Goal: Information Seeking & Learning: Check status

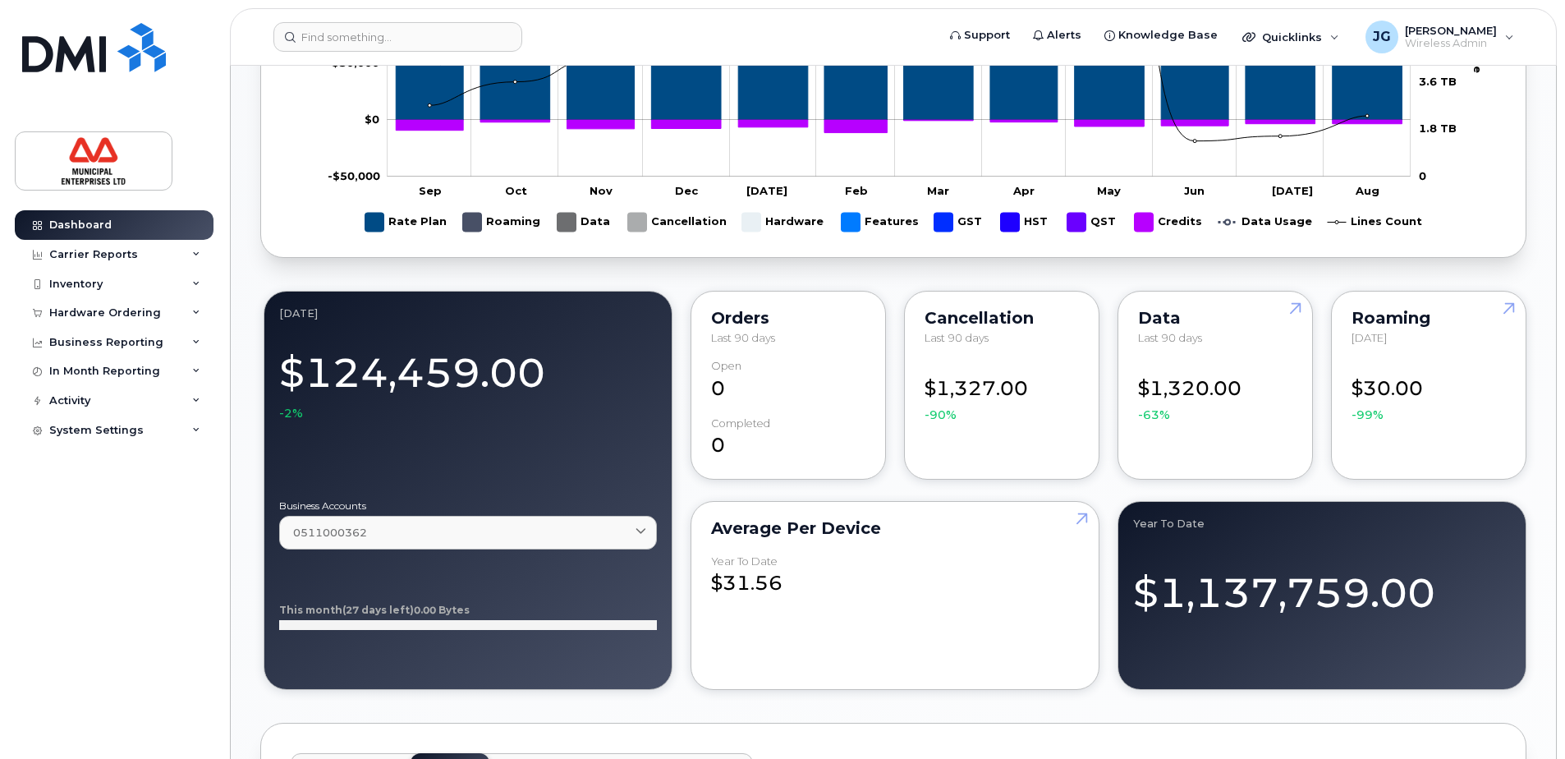
scroll to position [575, 0]
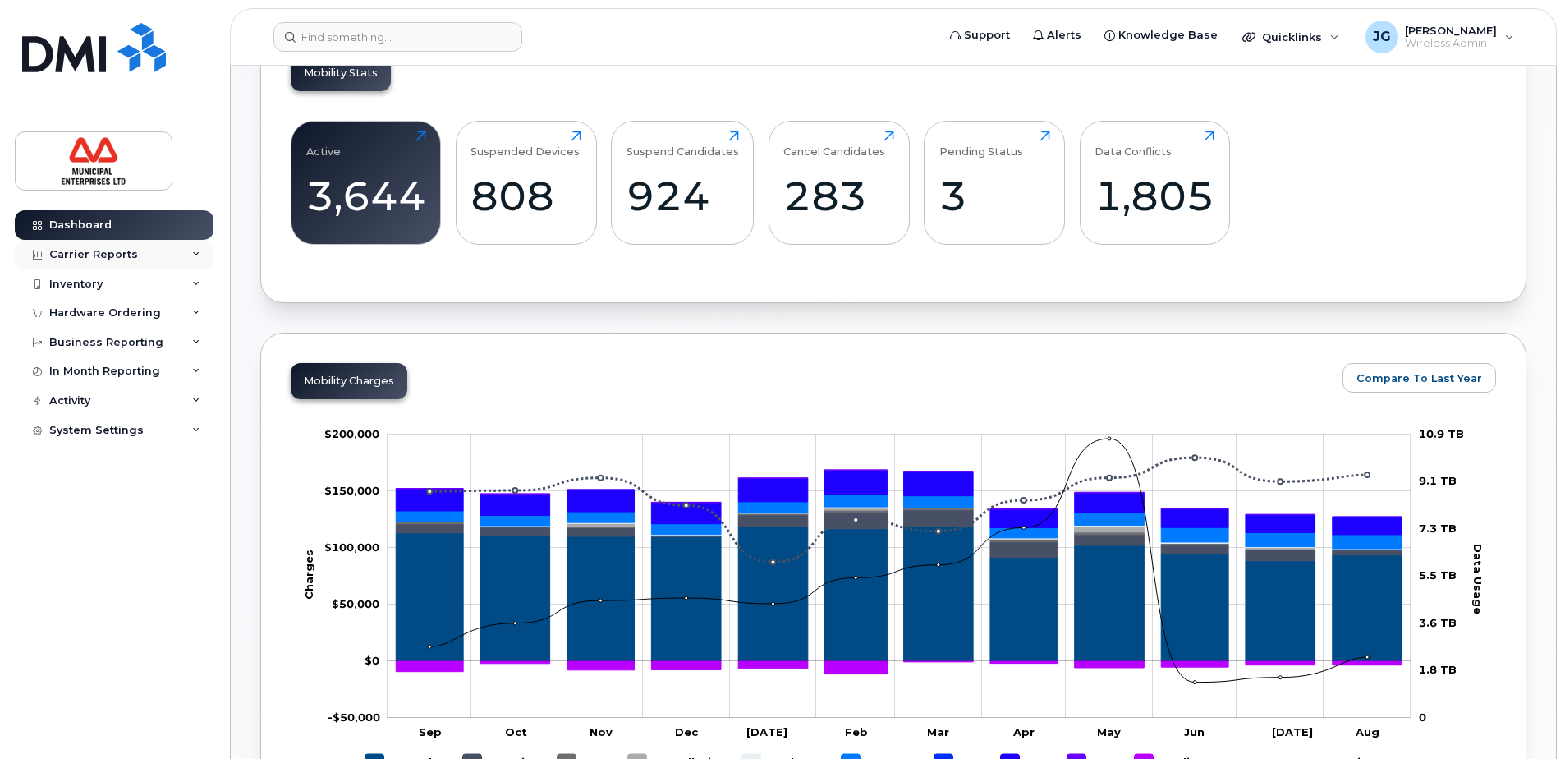
click at [124, 250] on div "Carrier Reports" at bounding box center [93, 254] width 89 height 13
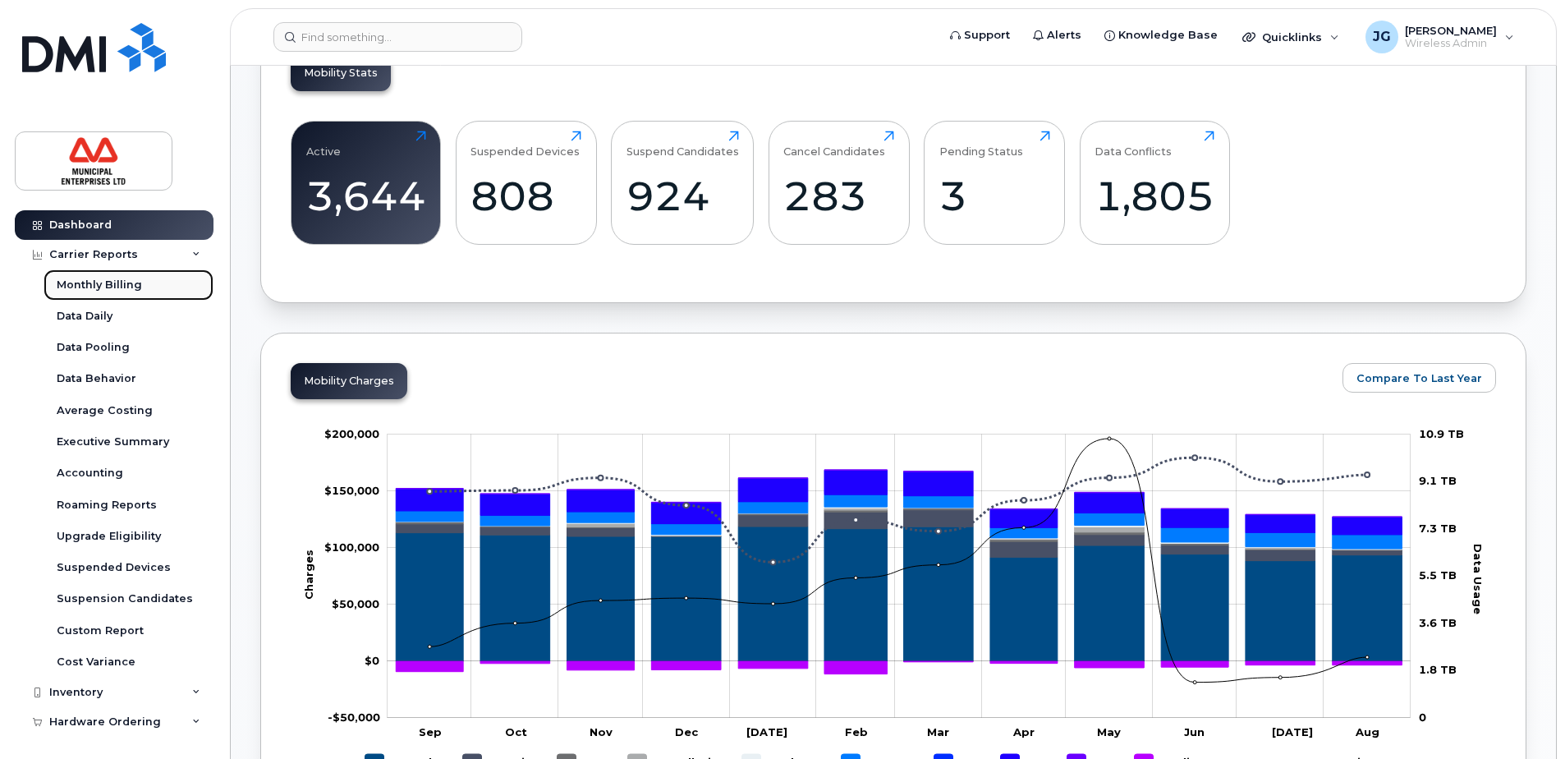
click at [126, 288] on div "Monthly Billing" at bounding box center [99, 285] width 85 height 15
click at [116, 281] on div "Monthly Billing" at bounding box center [99, 285] width 85 height 15
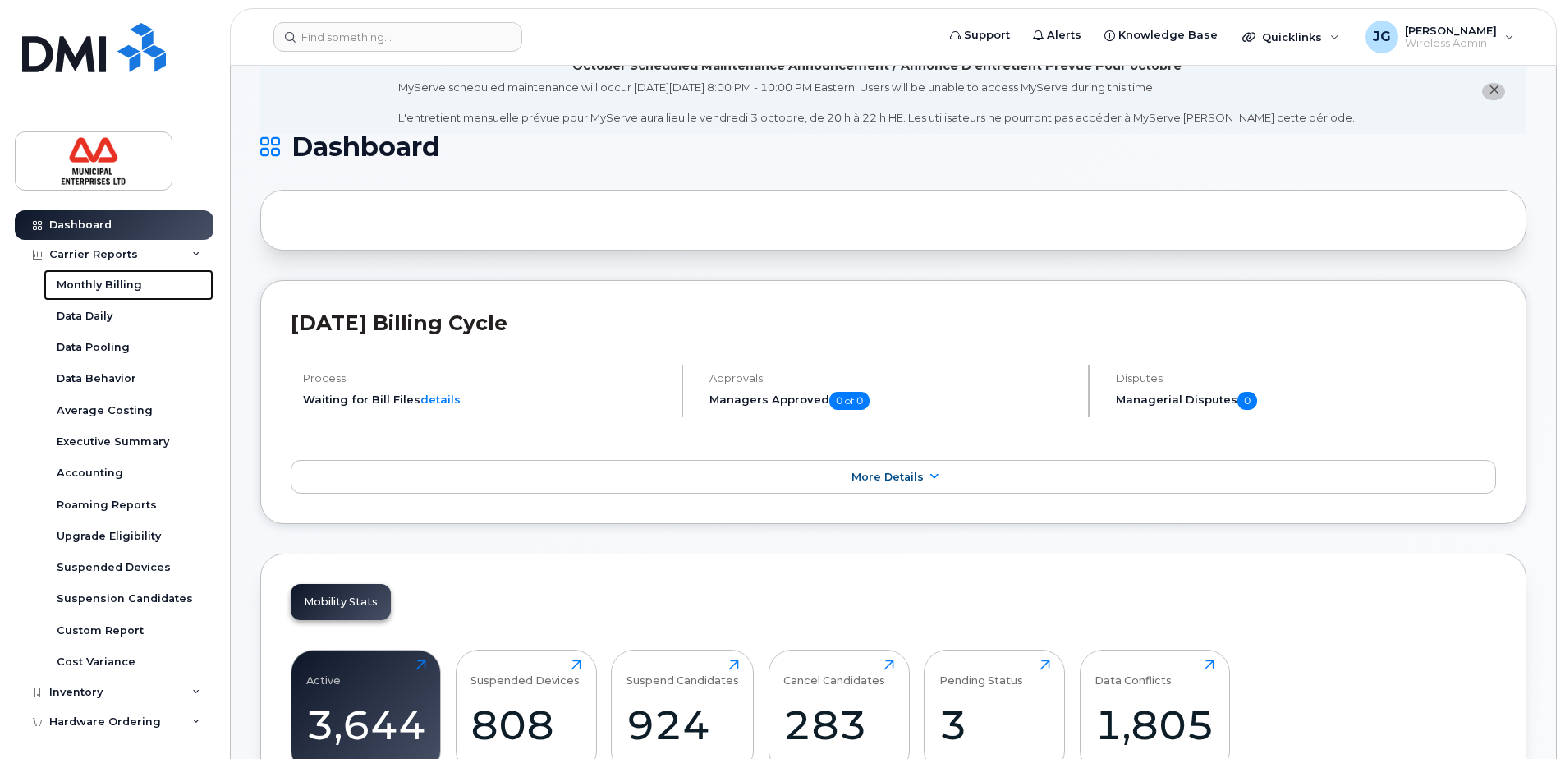
scroll to position [0, 0]
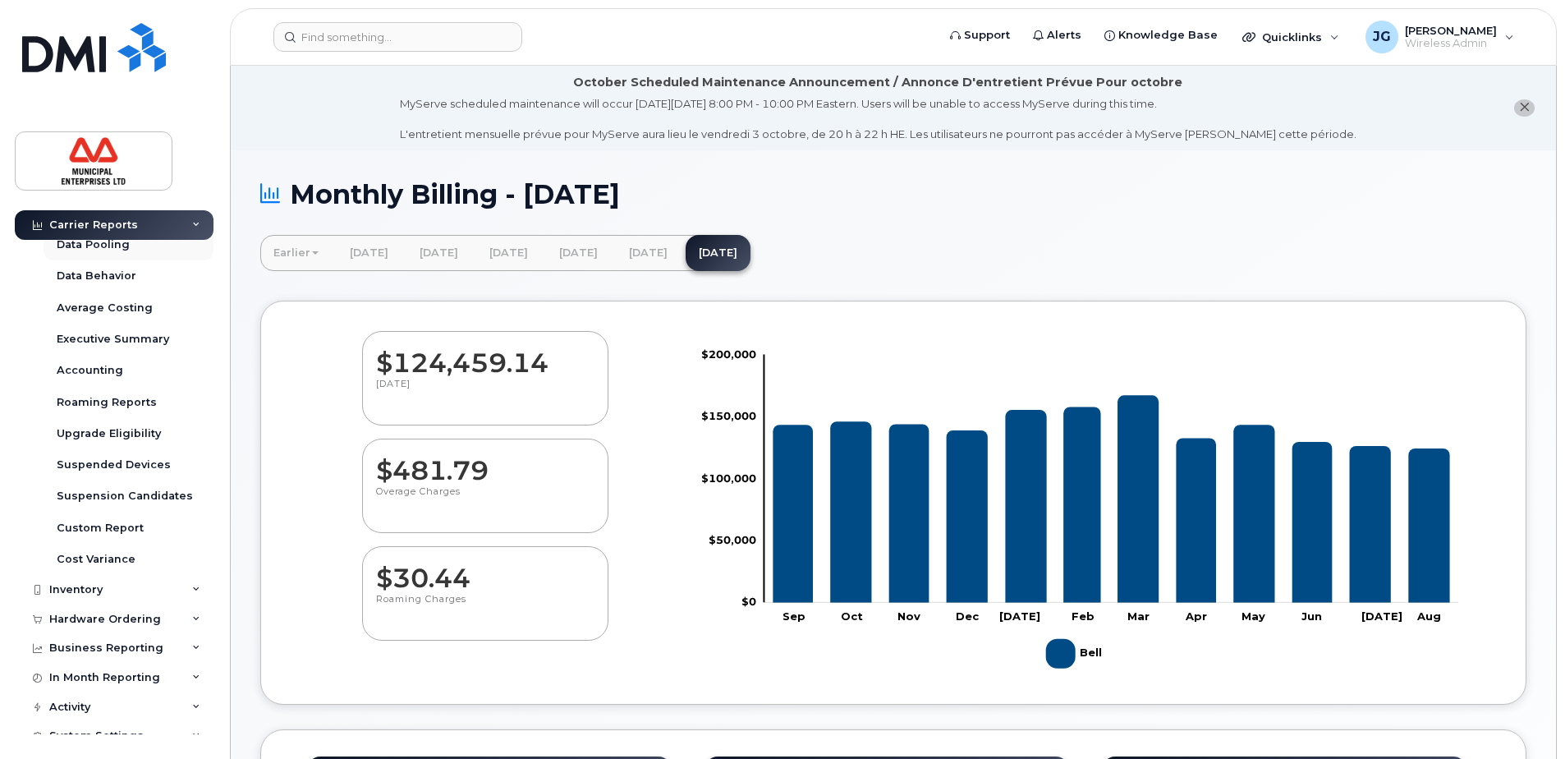
scroll to position [118, 0]
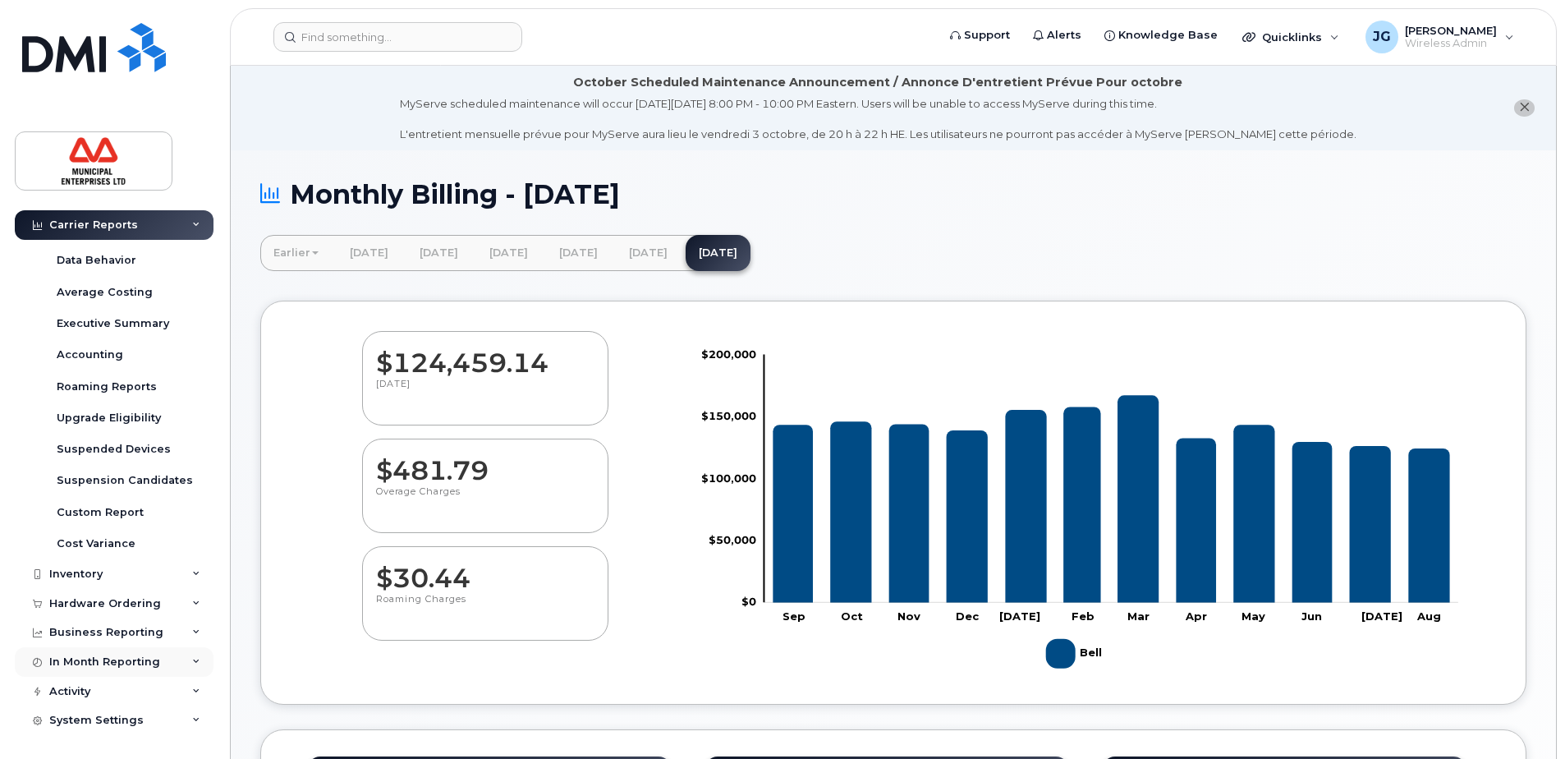
click at [158, 664] on div "In Month Reporting" at bounding box center [114, 662] width 199 height 30
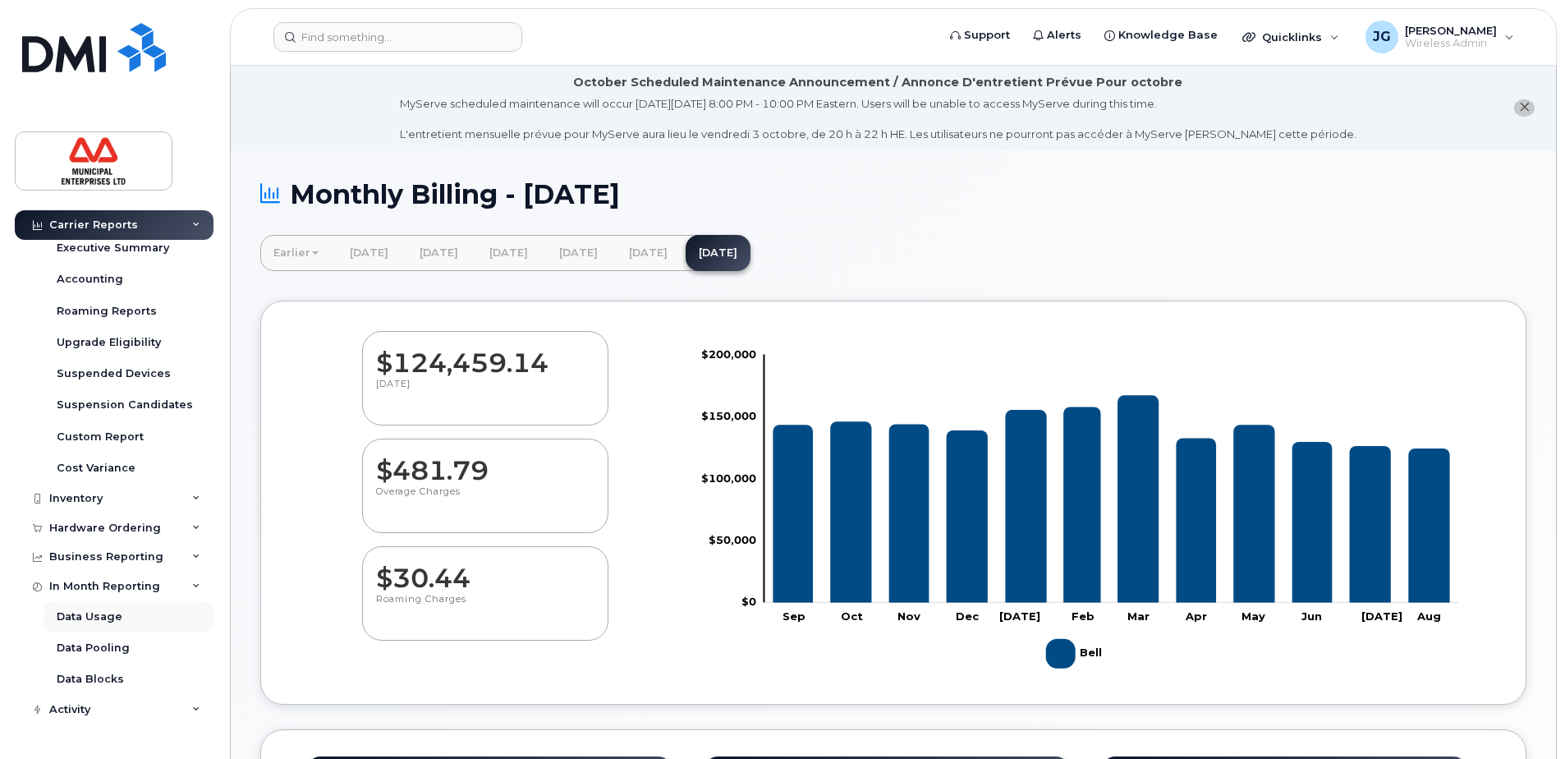
scroll to position [213, 0]
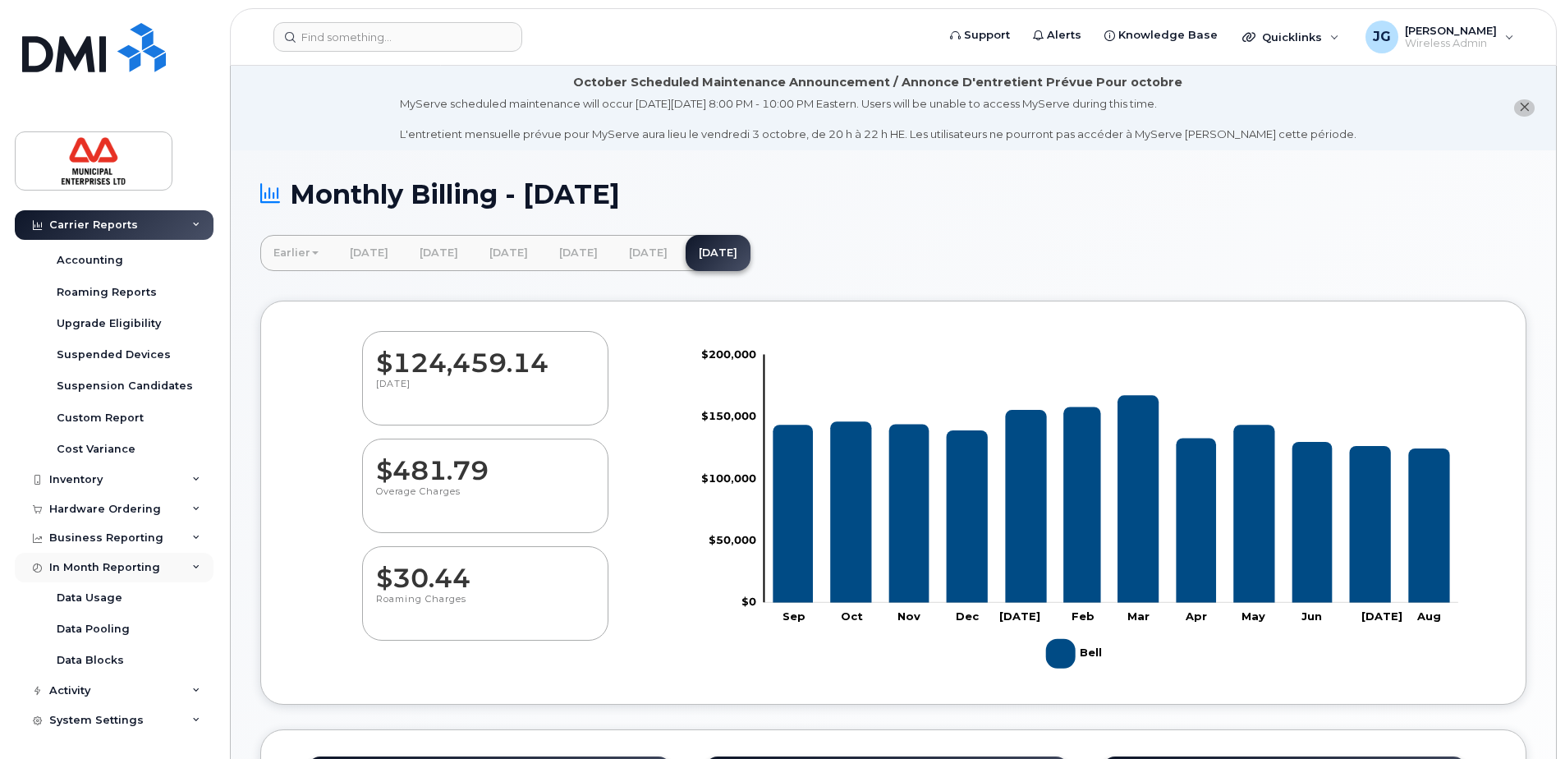
click at [142, 565] on div "In Month Reporting" at bounding box center [104, 567] width 111 height 13
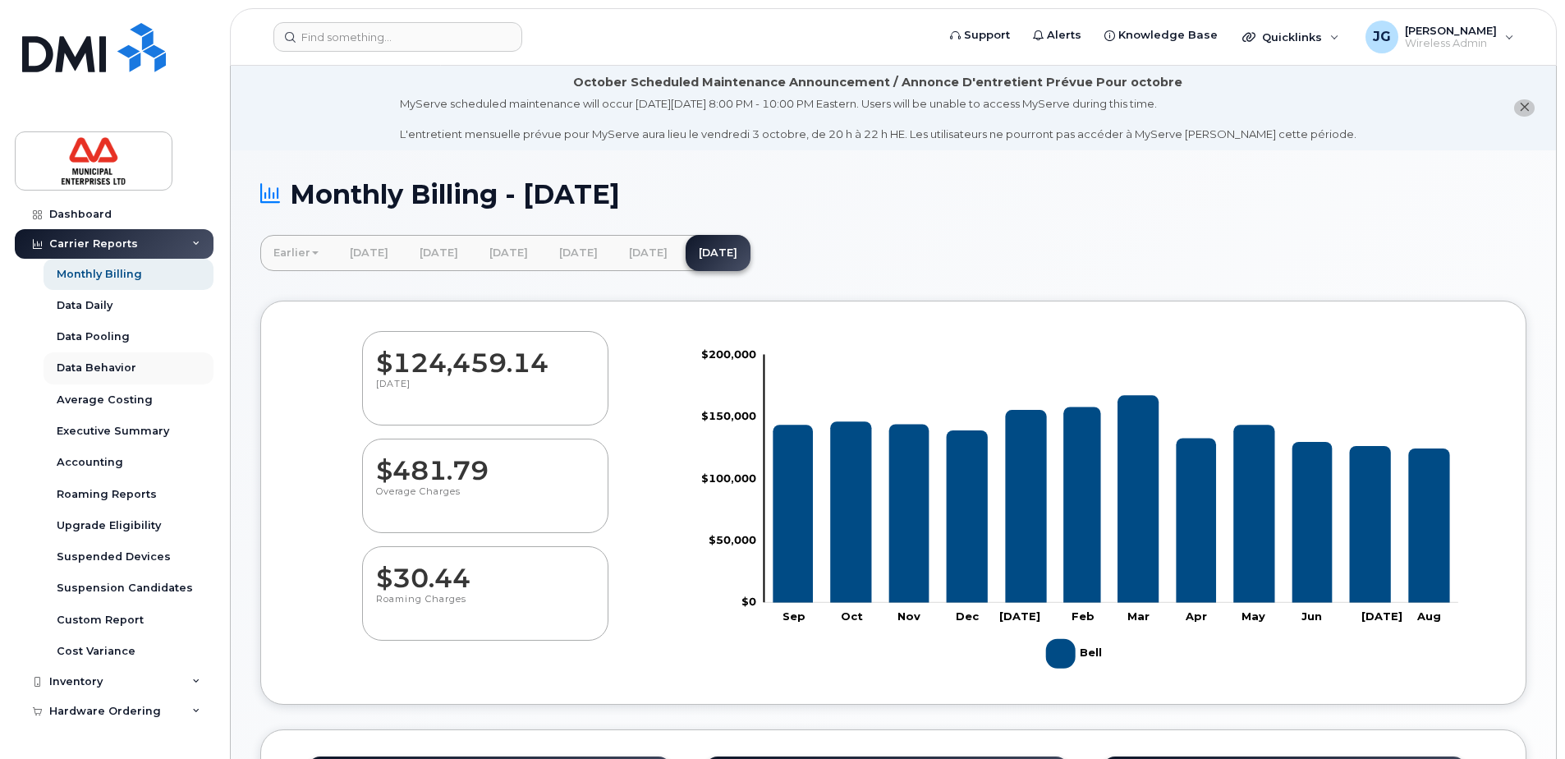
scroll to position [0, 0]
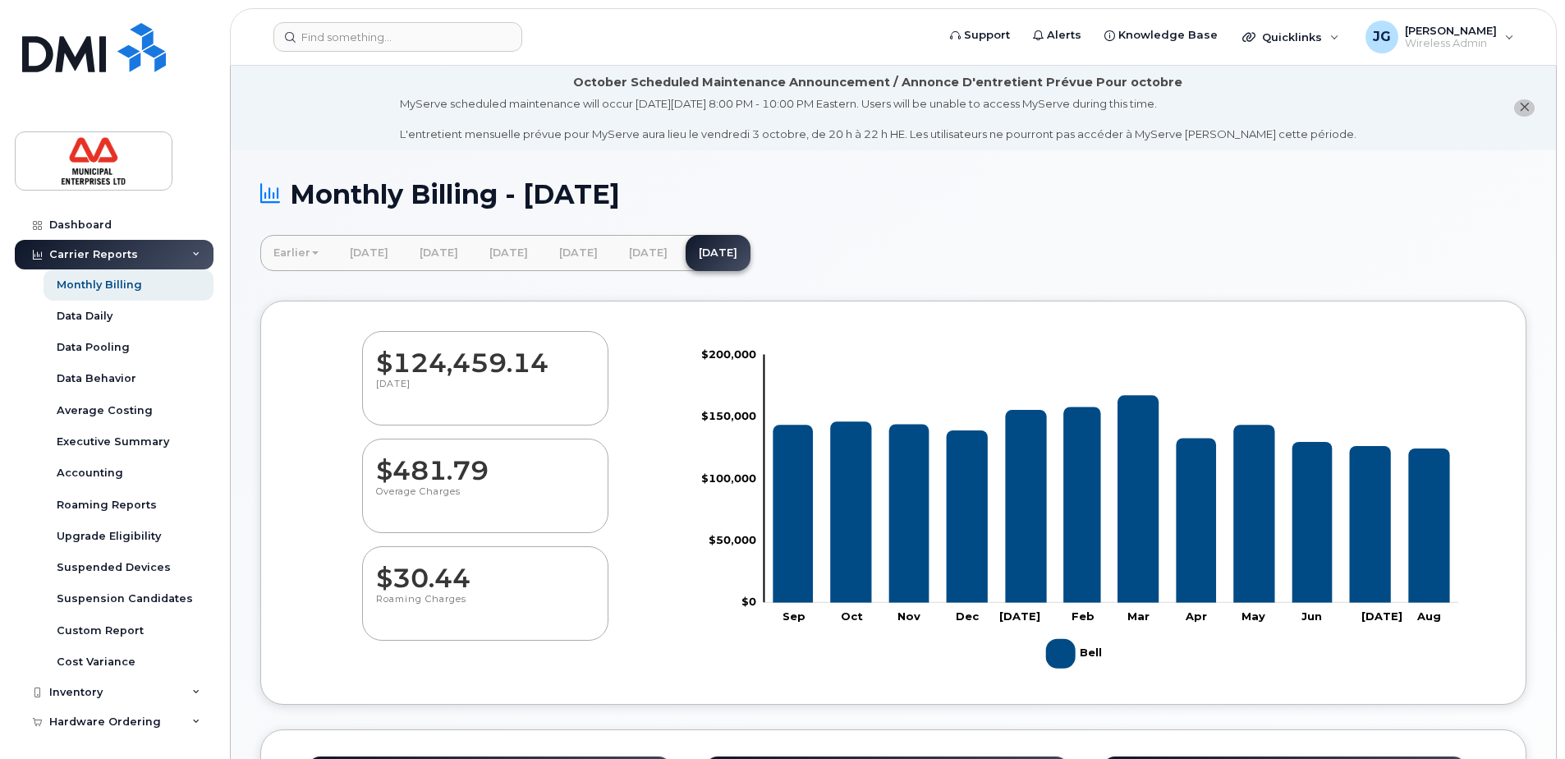
click at [177, 256] on div "Carrier Reports" at bounding box center [114, 255] width 199 height 30
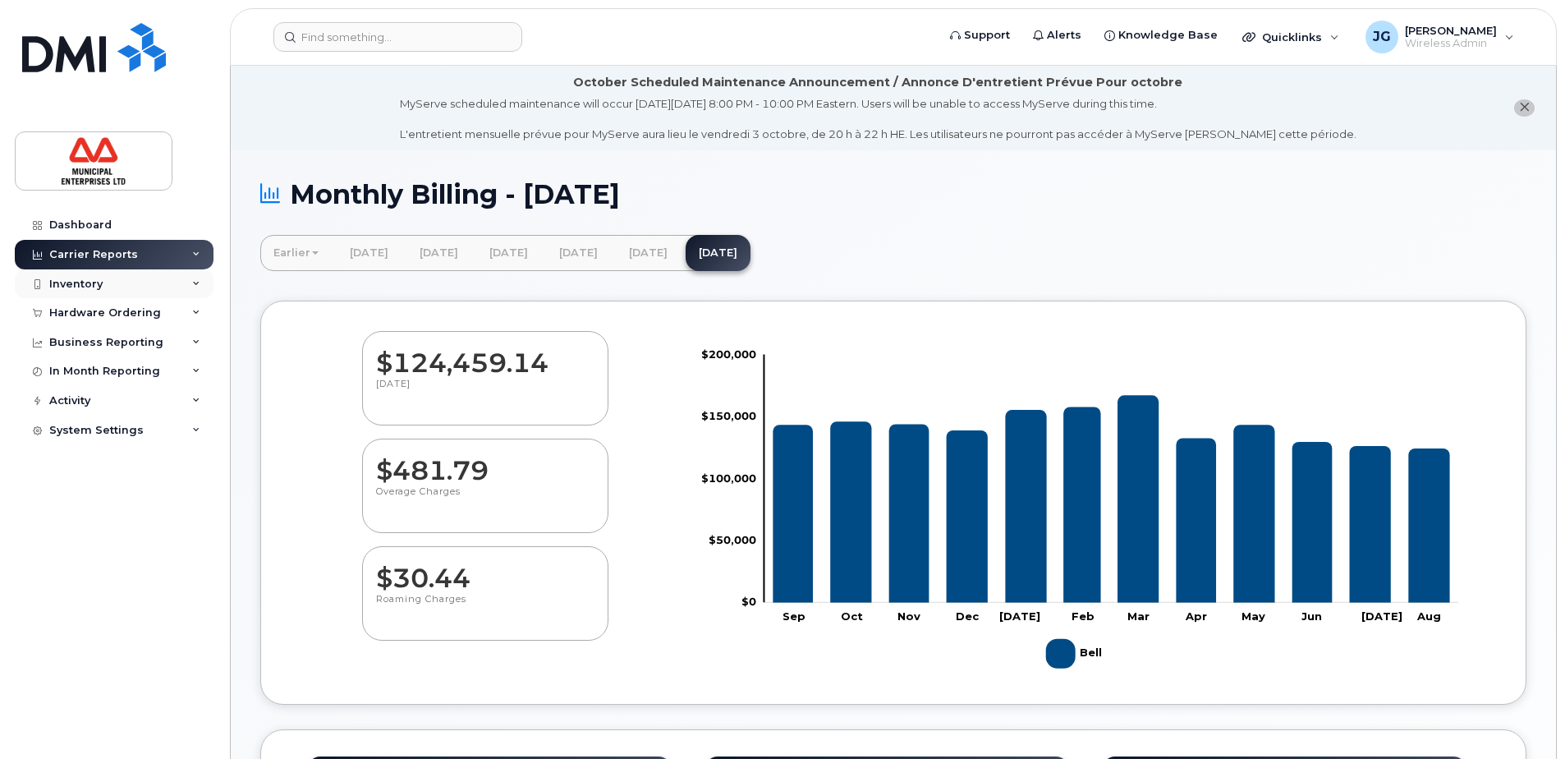
click at [183, 280] on div "Inventory" at bounding box center [114, 284] width 199 height 30
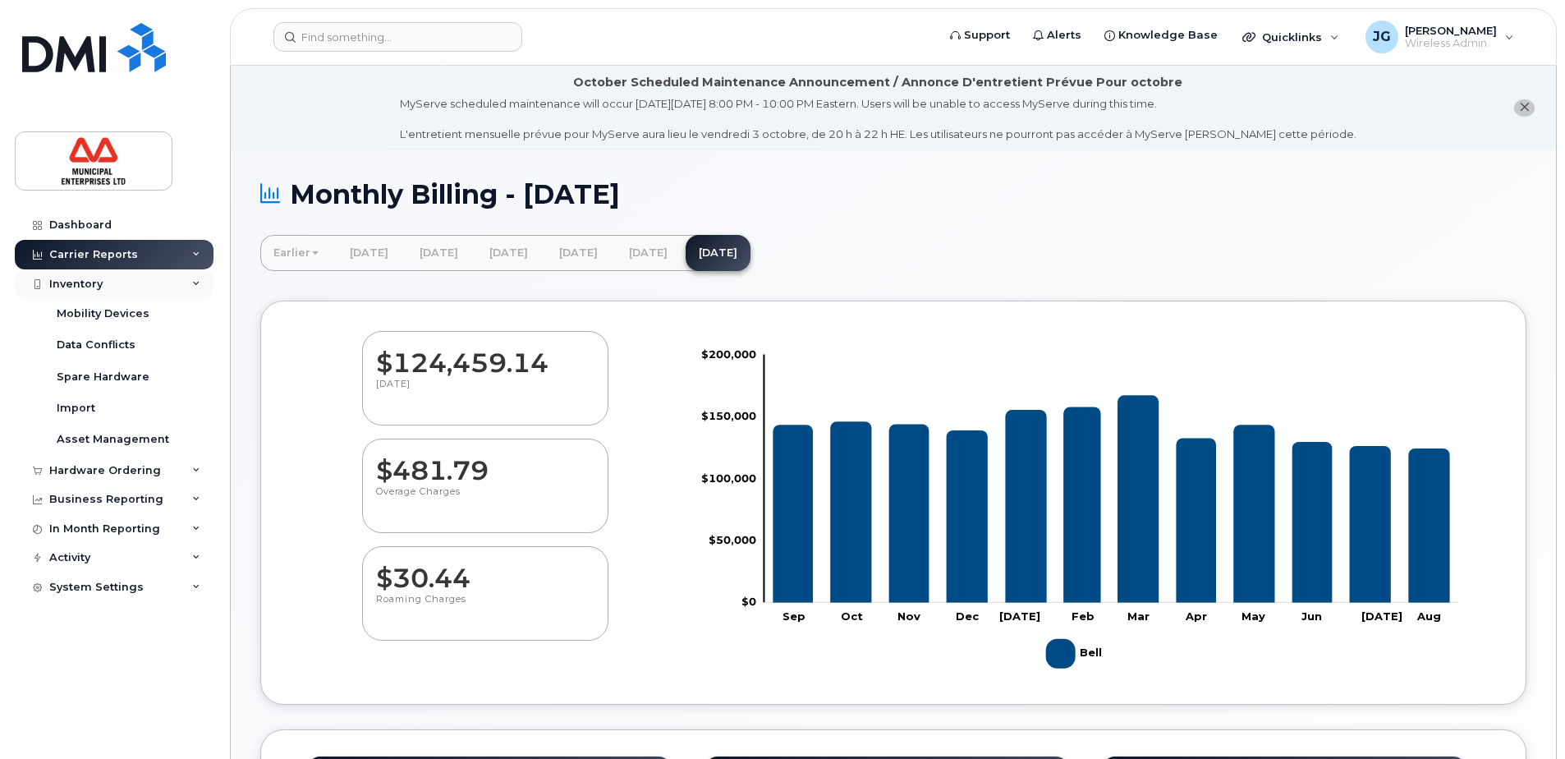
click at [183, 280] on div "Inventory" at bounding box center [114, 284] width 199 height 30
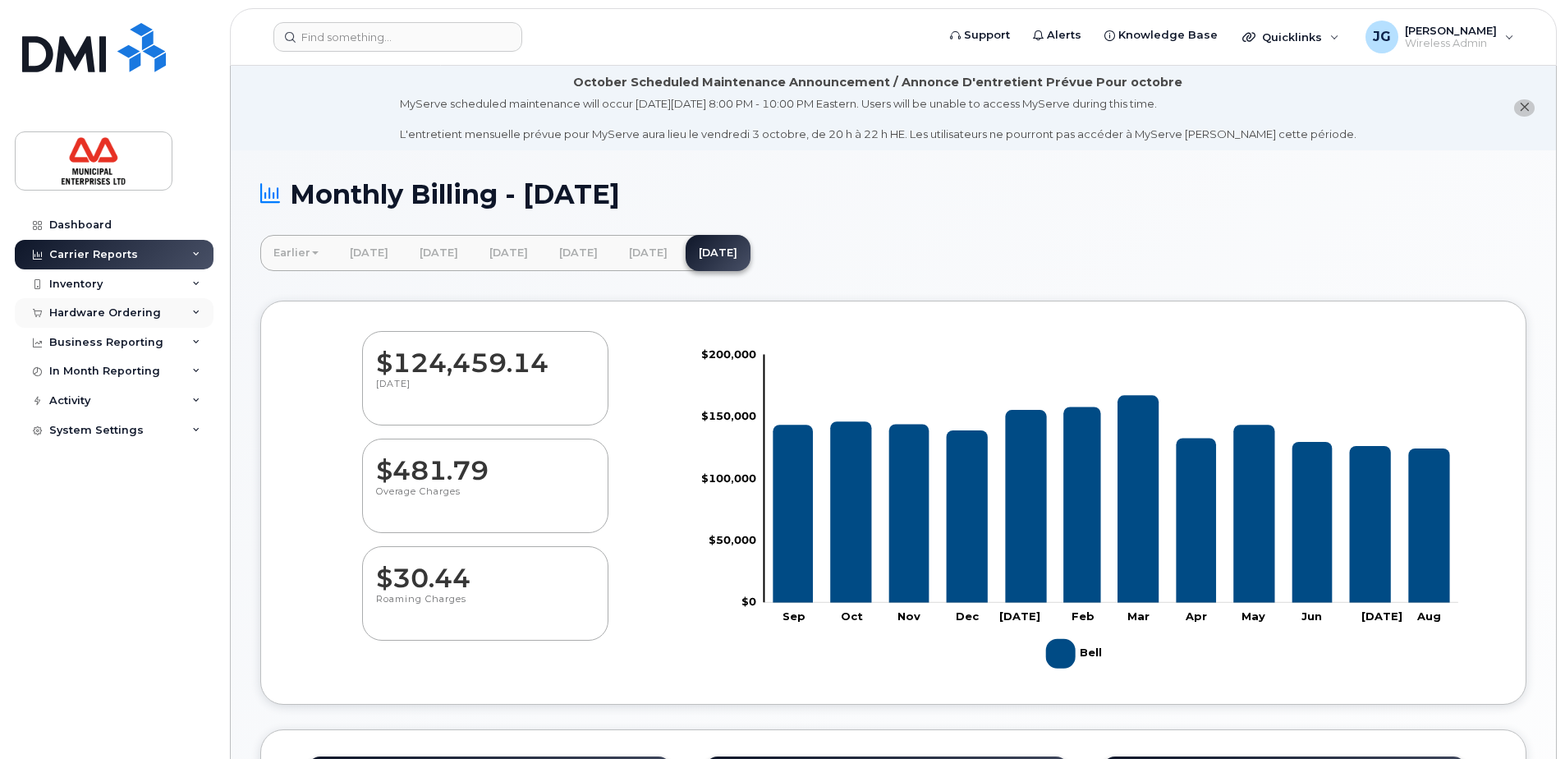
click at [181, 313] on div "Hardware Ordering" at bounding box center [114, 313] width 199 height 30
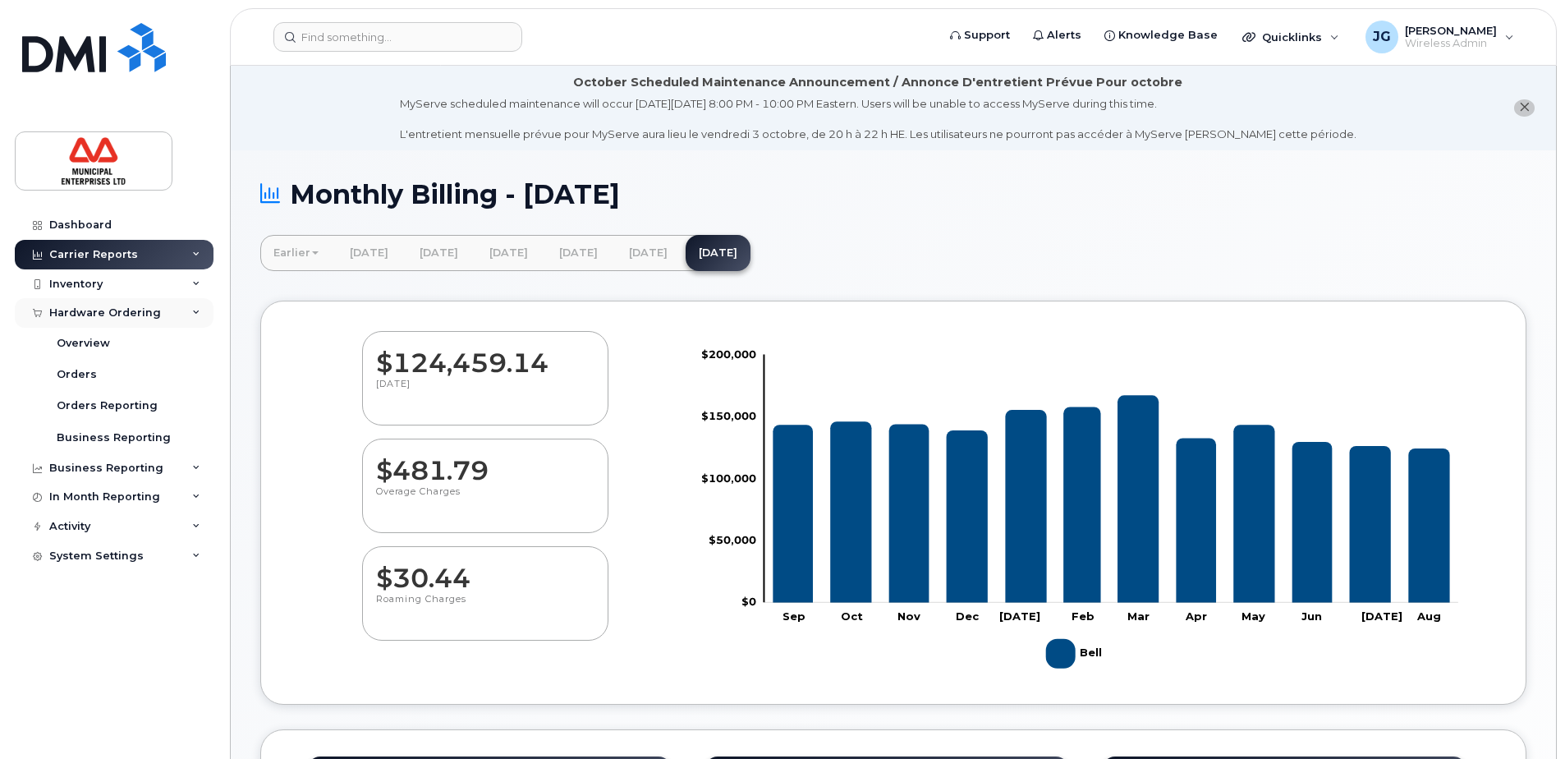
click at [181, 313] on div "Hardware Ordering" at bounding box center [114, 313] width 199 height 30
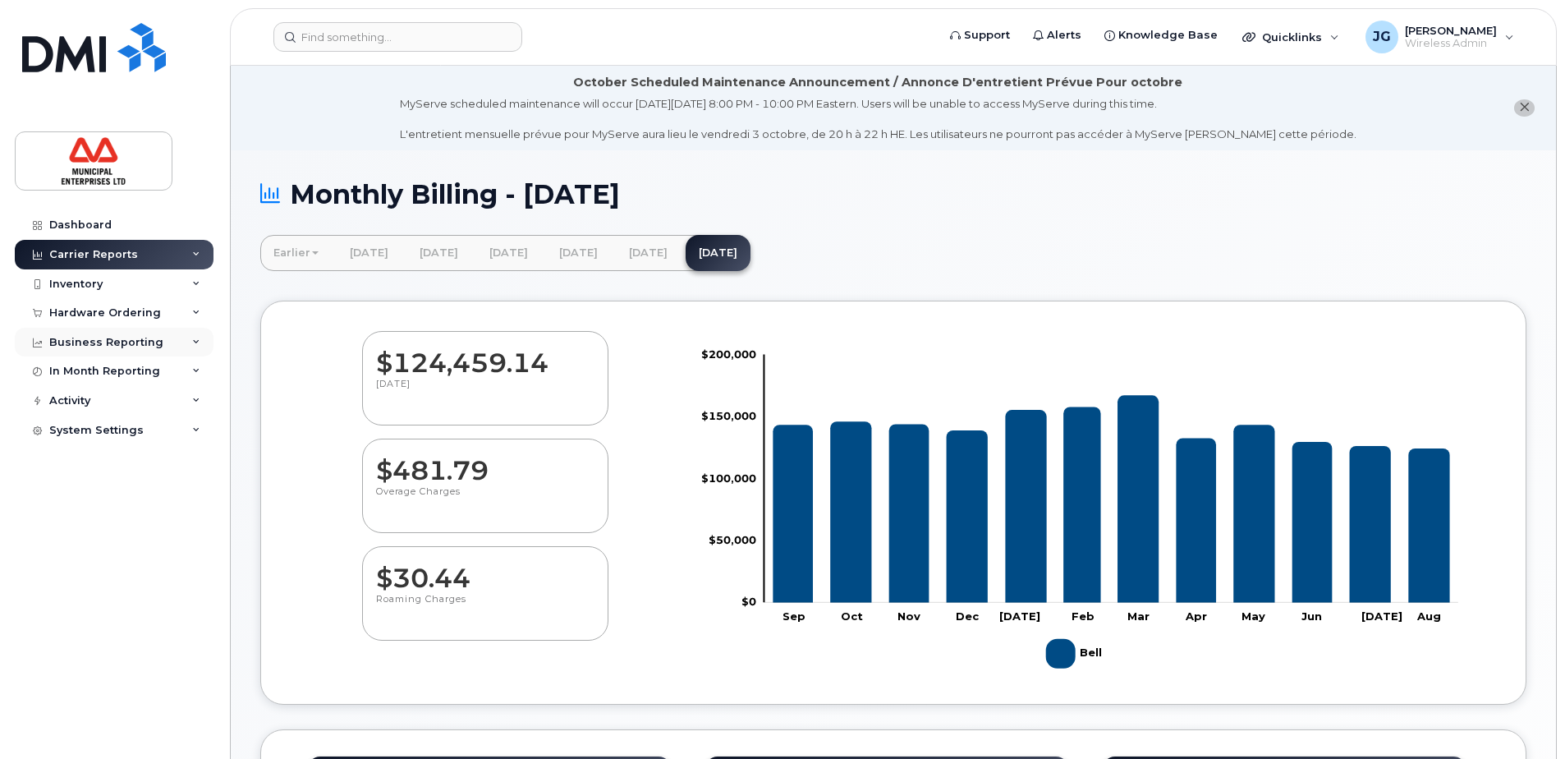
click at [176, 338] on div "Business Reporting" at bounding box center [114, 343] width 199 height 30
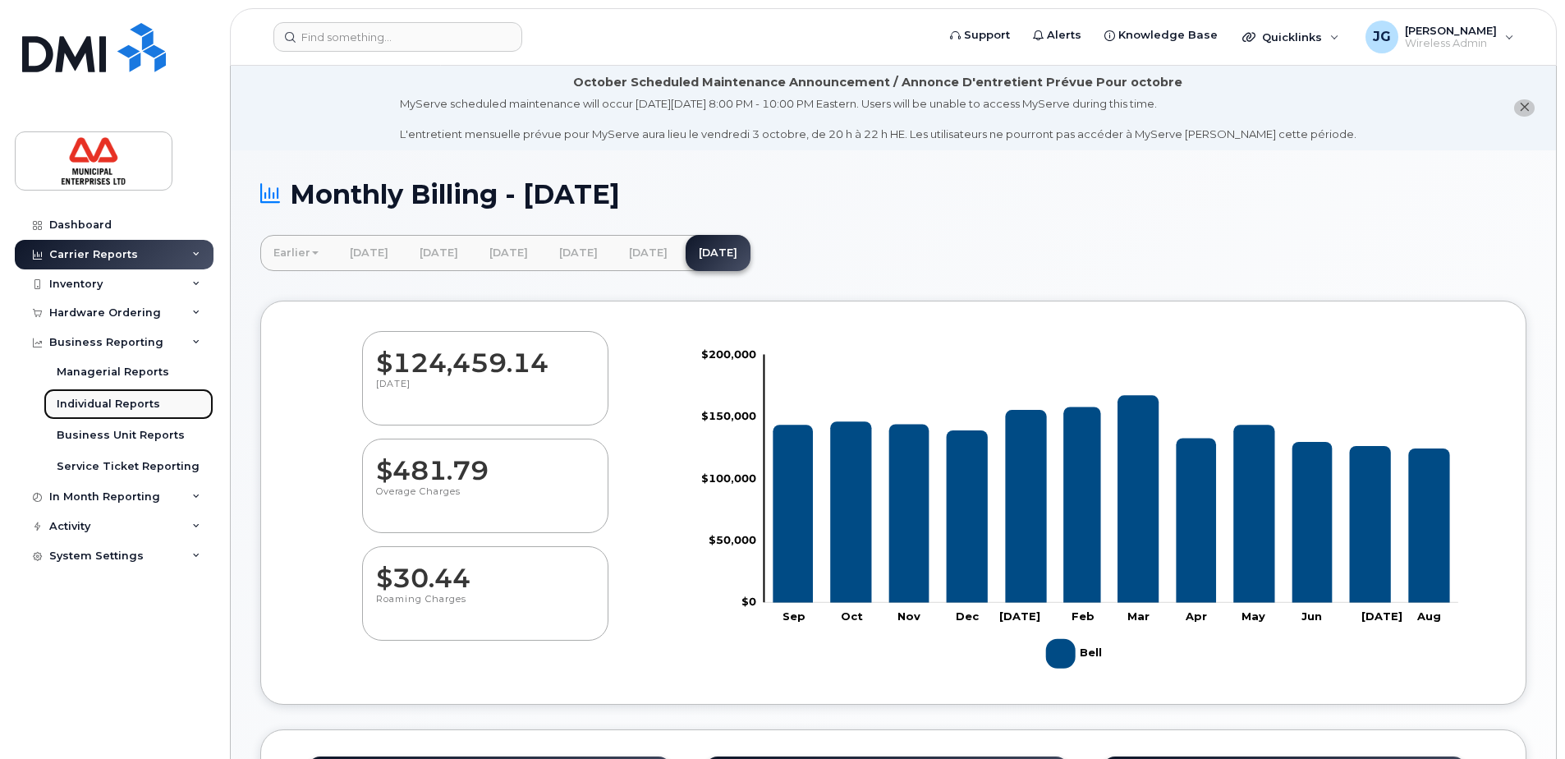
click at [103, 404] on div "Individual Reports" at bounding box center [108, 404] width 103 height 15
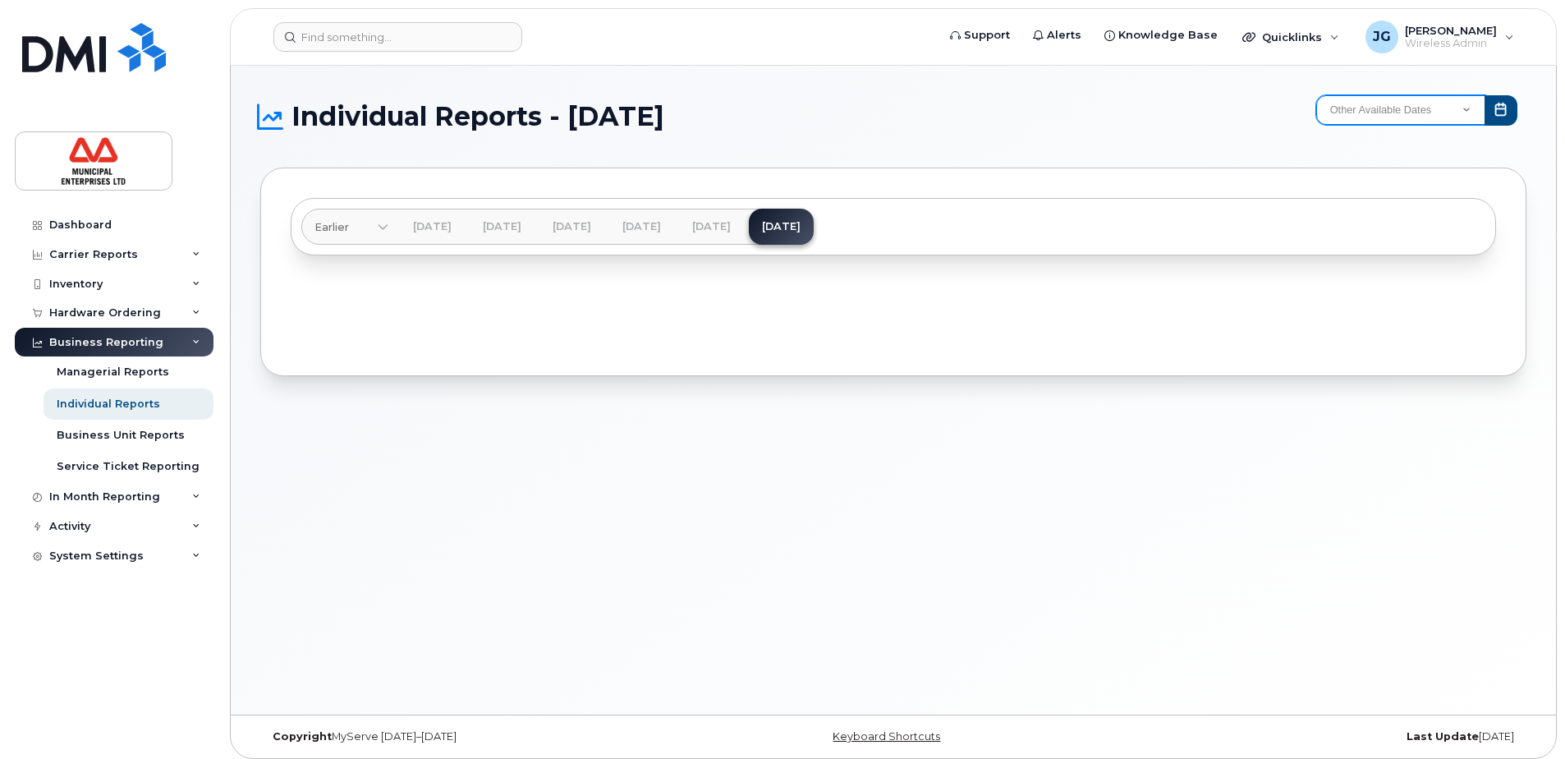
click at [1463, 107] on select "Other Available Dates December November October December November October Septe…" at bounding box center [1400, 110] width 169 height 30
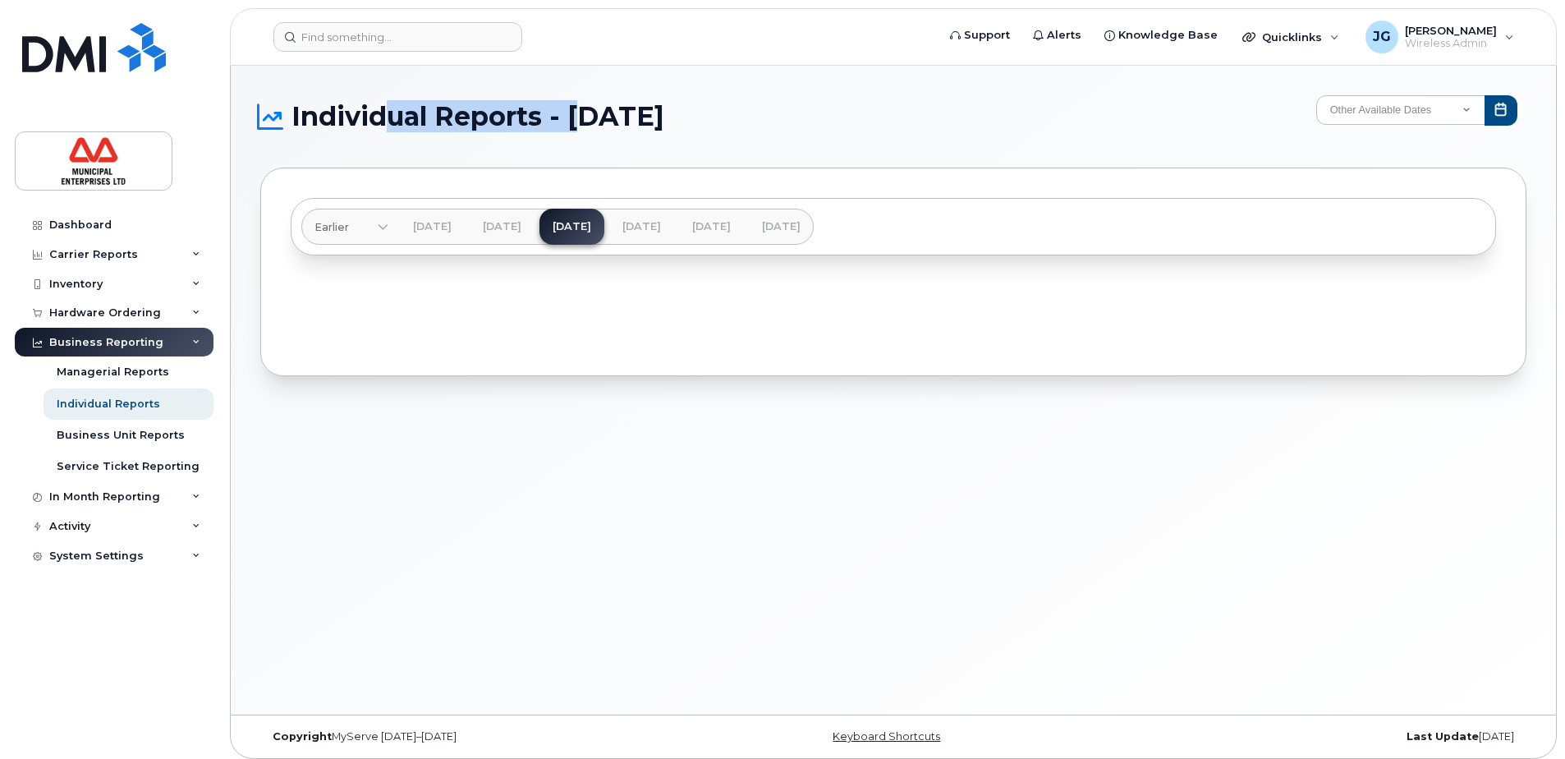
drag, startPoint x: 393, startPoint y: 116, endPoint x: 602, endPoint y: 114, distance: 209.4
click at [602, 114] on span "Individual Reports - May 2025" at bounding box center [478, 116] width 373 height 25
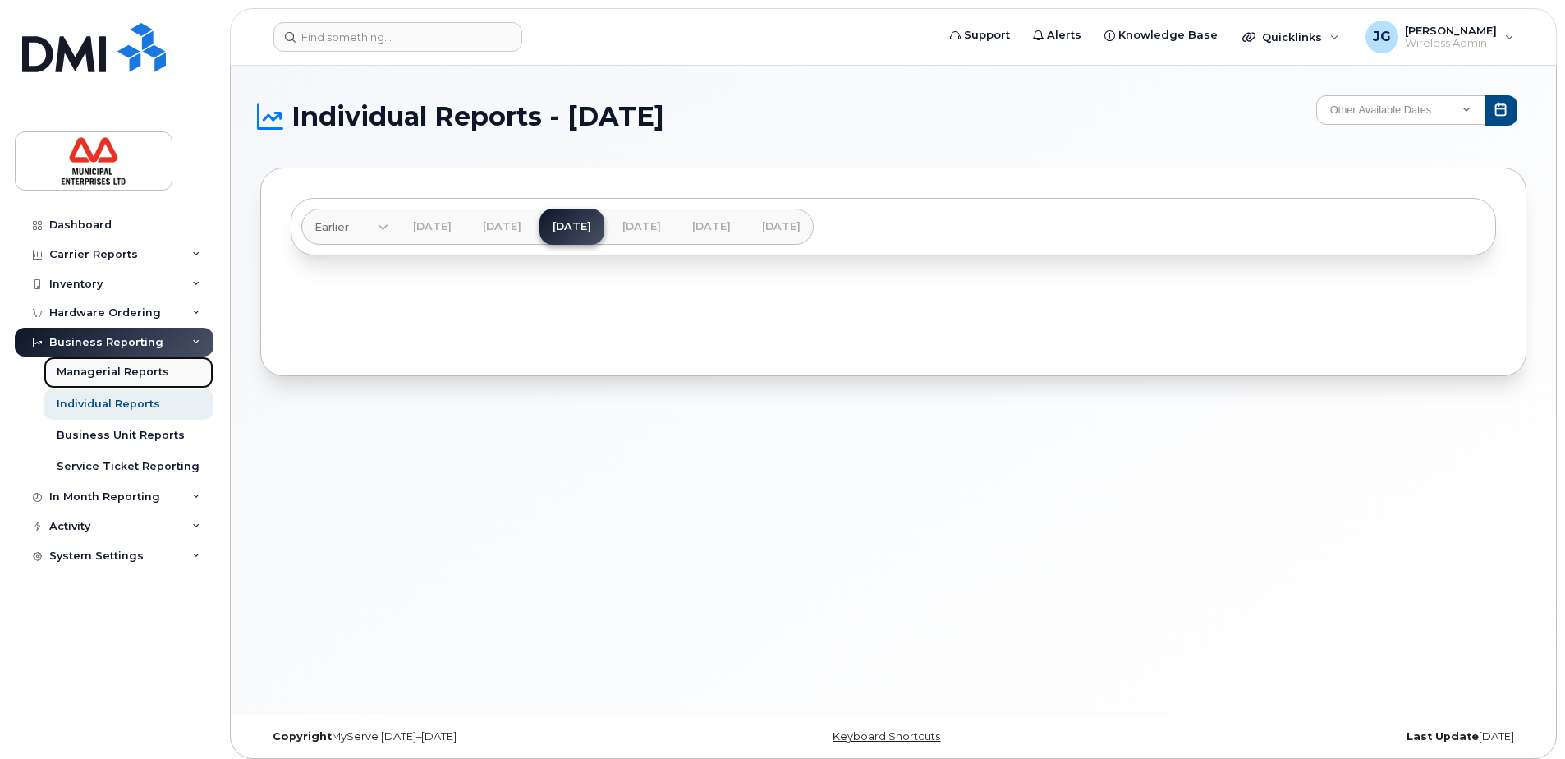
click at [130, 374] on div "Managerial Reports" at bounding box center [113, 372] width 113 height 15
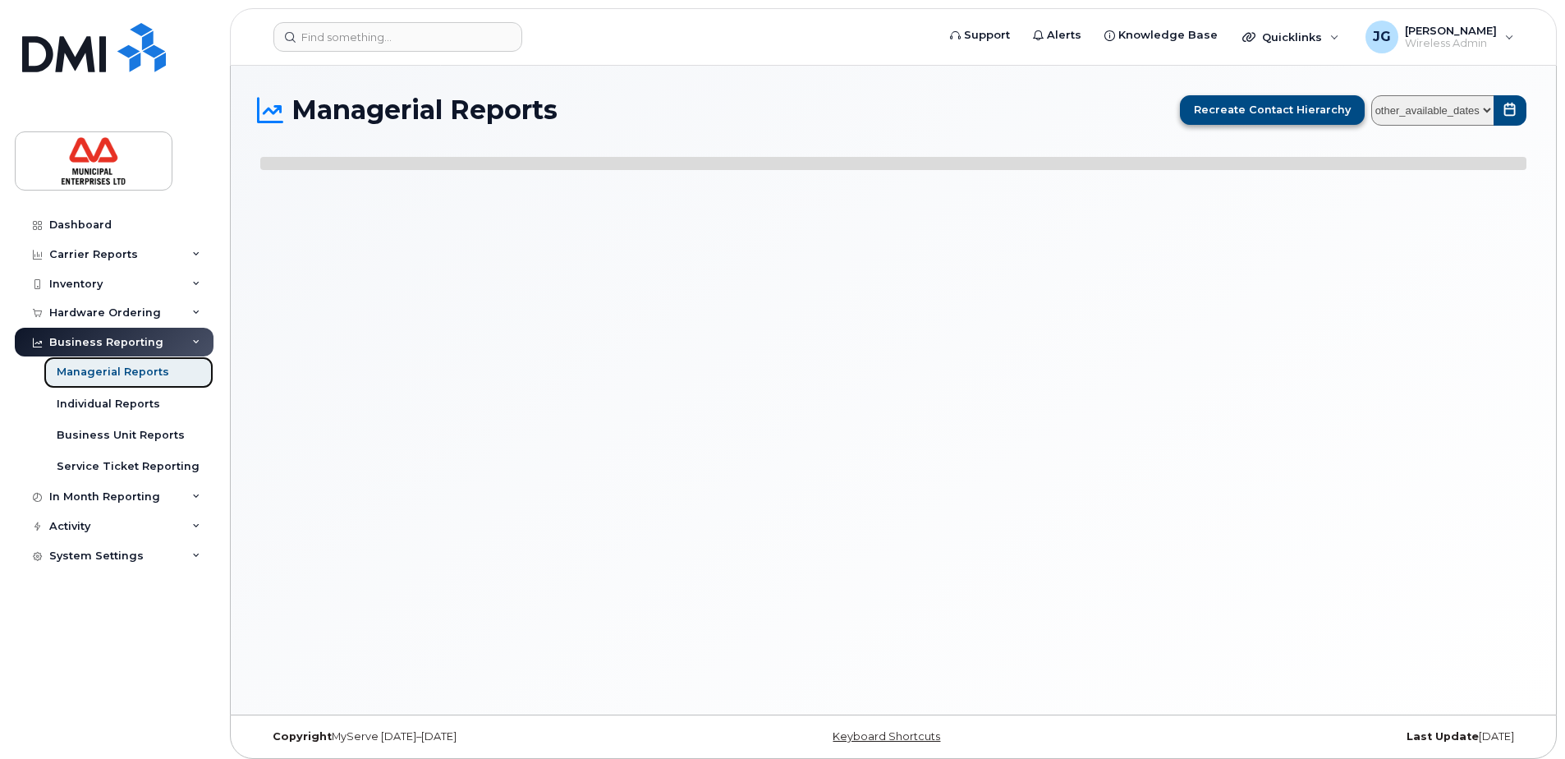
select select
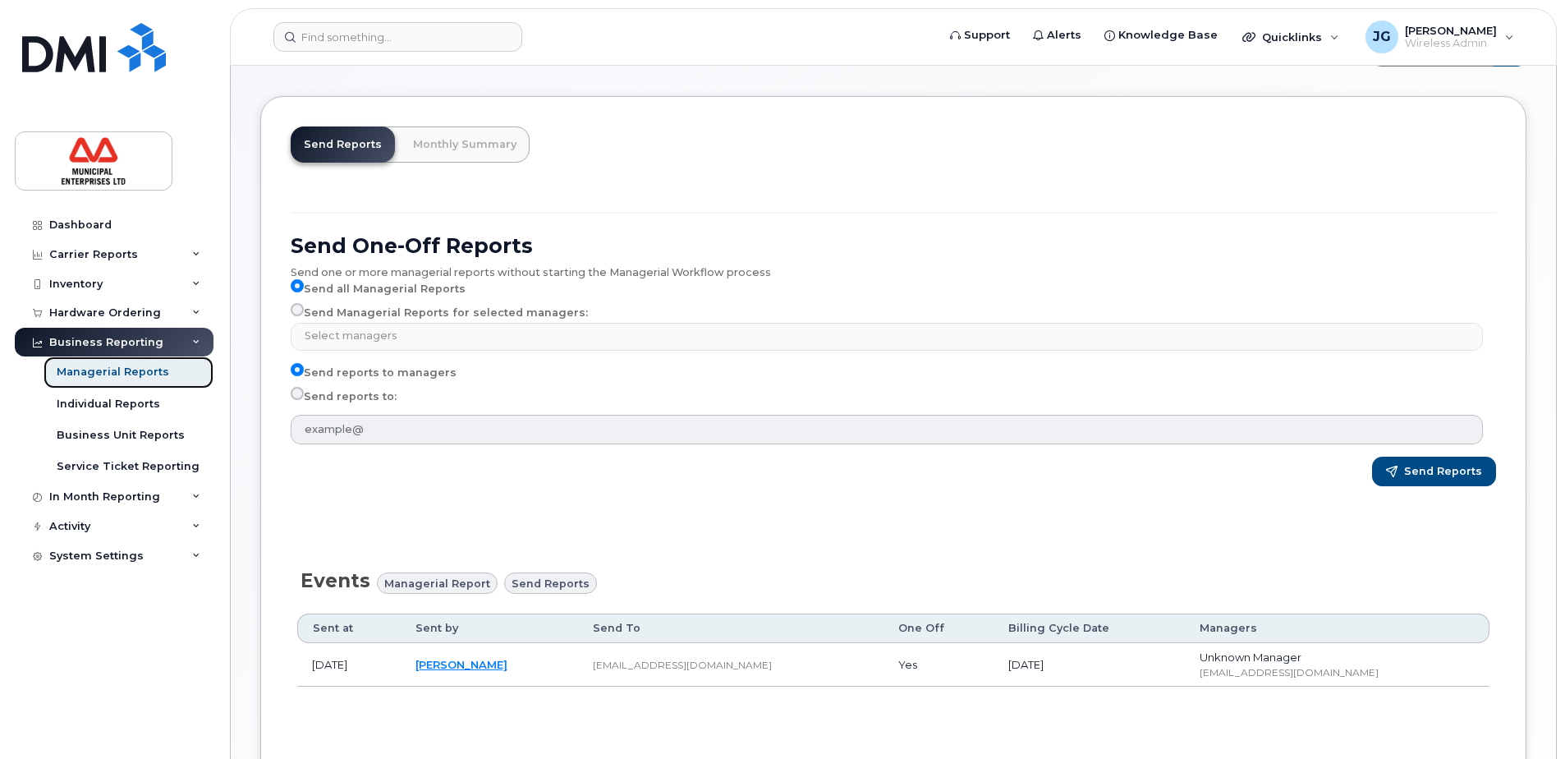
scroll to position [191, 0]
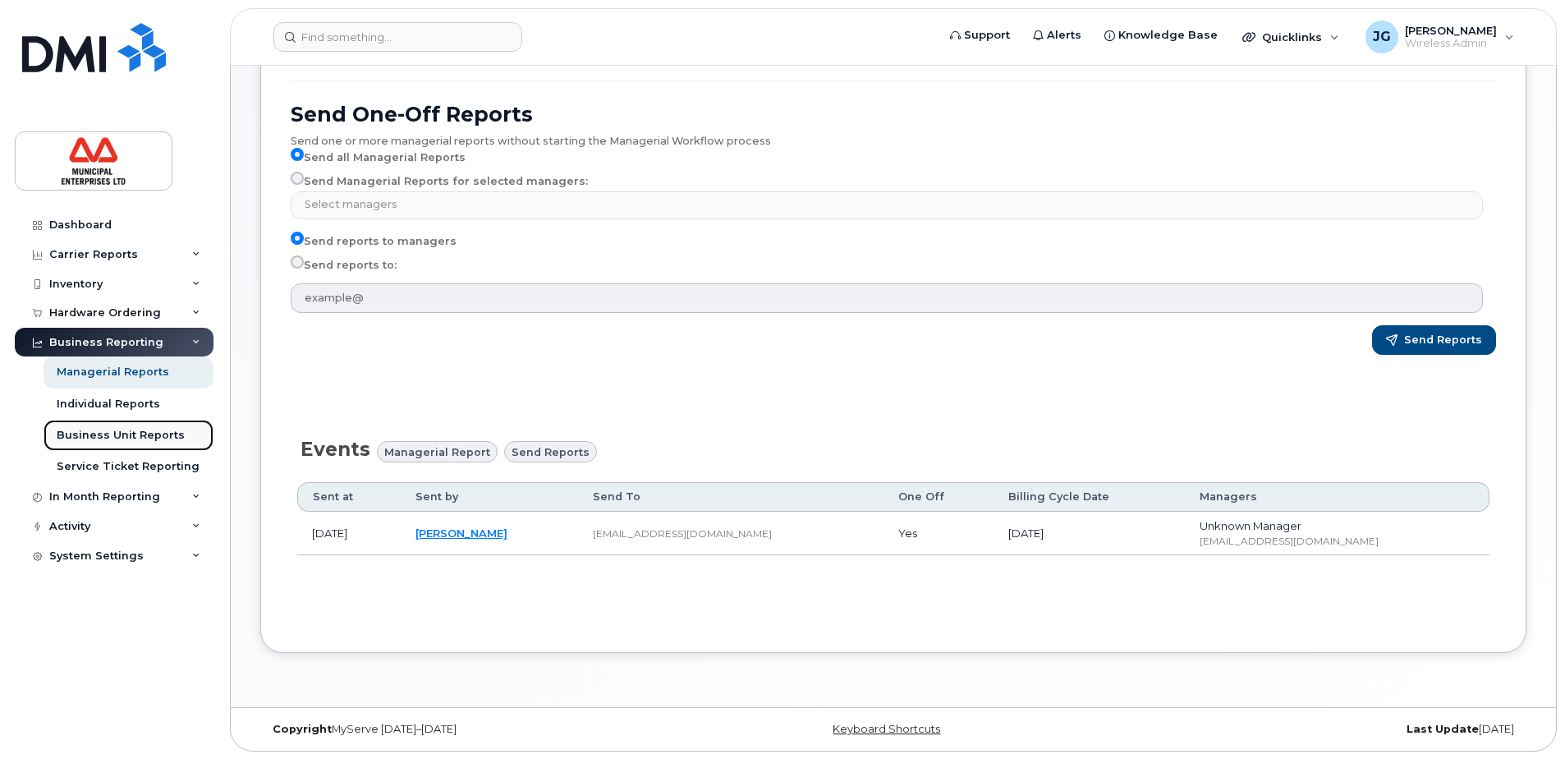
click at [126, 434] on div "Business Unit Reports" at bounding box center [121, 435] width 128 height 15
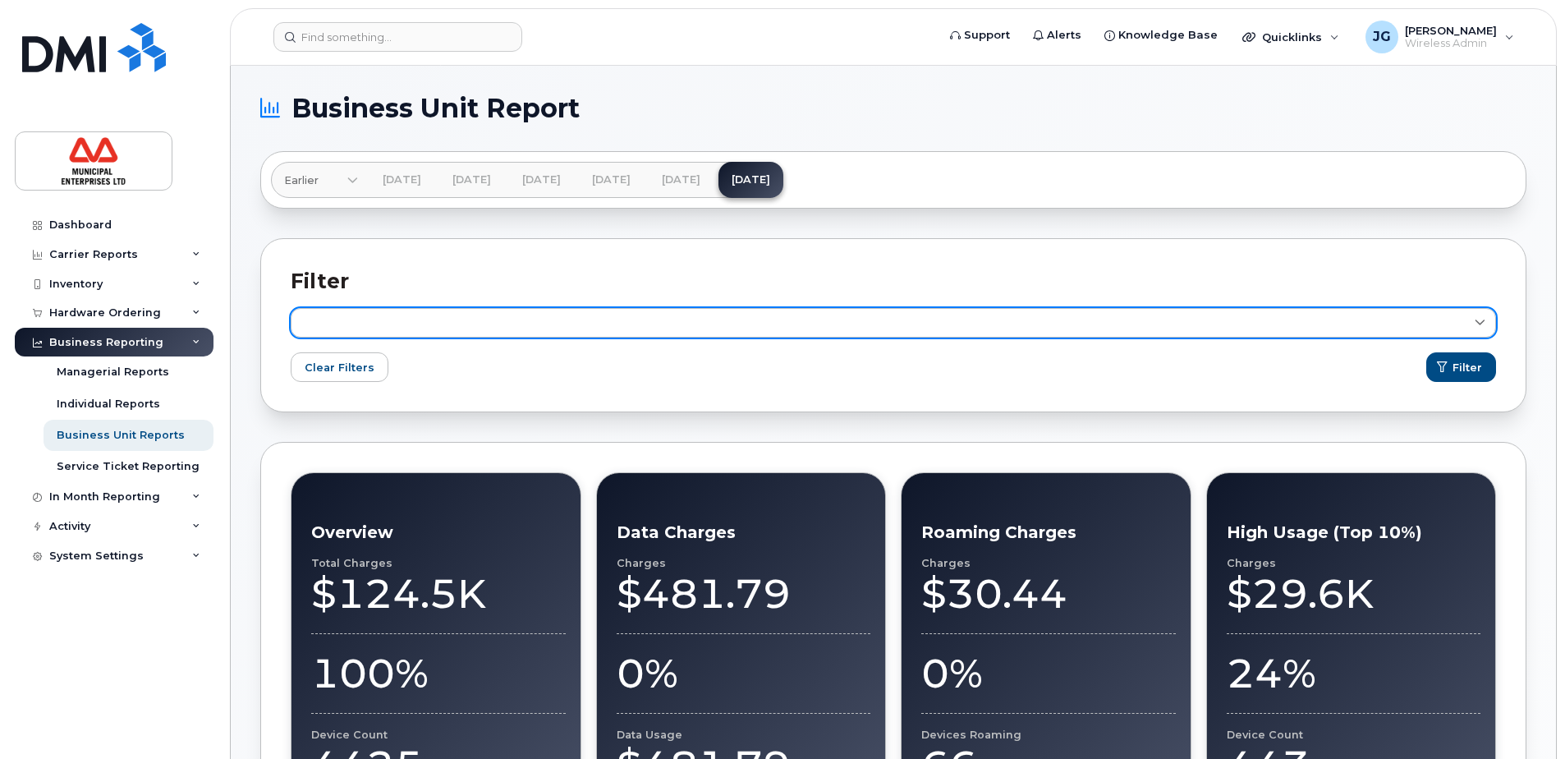
click at [1477, 324] on icon at bounding box center [1480, 323] width 11 height 11
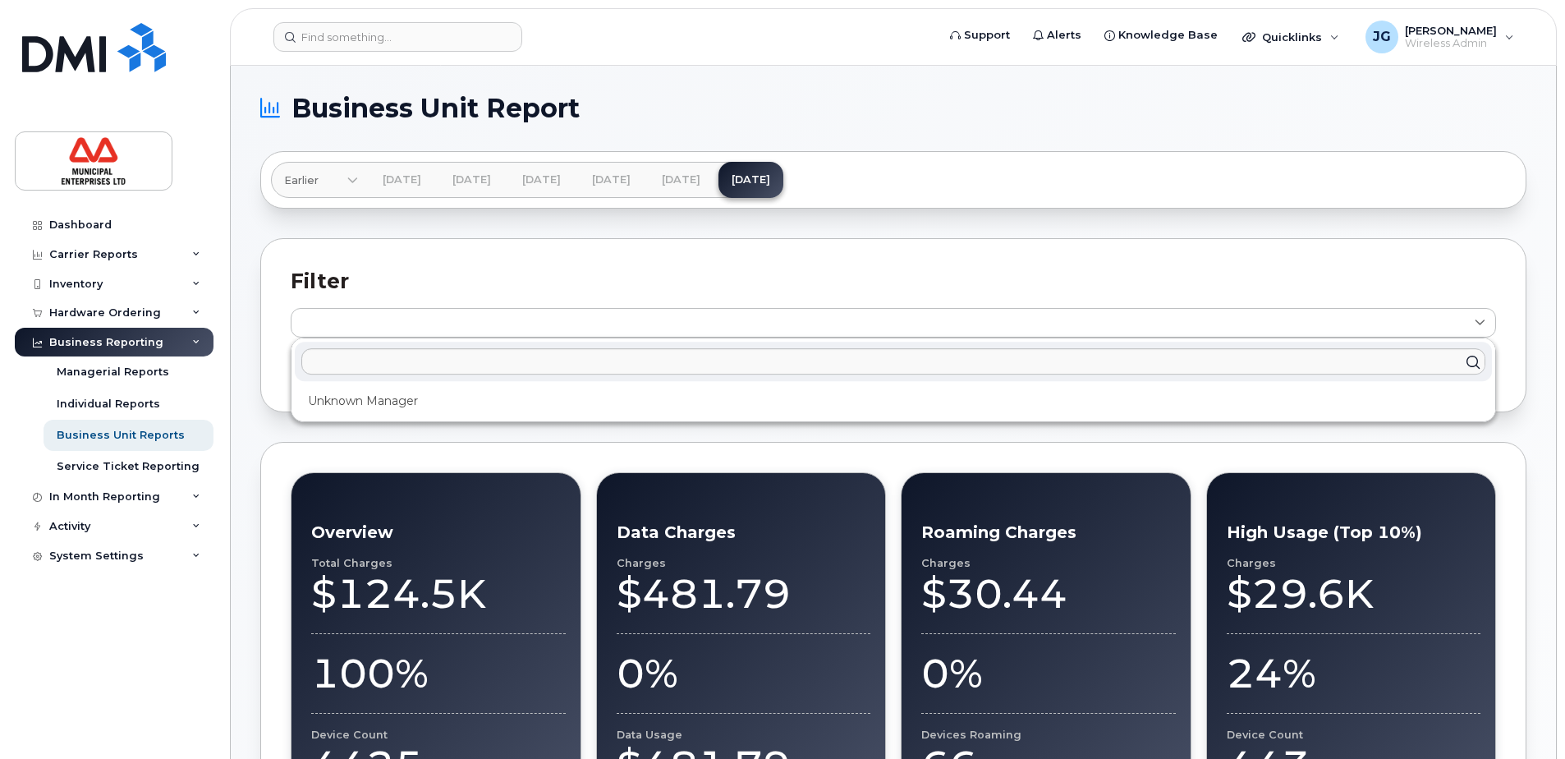
click at [1434, 248] on div "Filter Unknown Manager Clear Filters Filter" at bounding box center [893, 325] width 1266 height 174
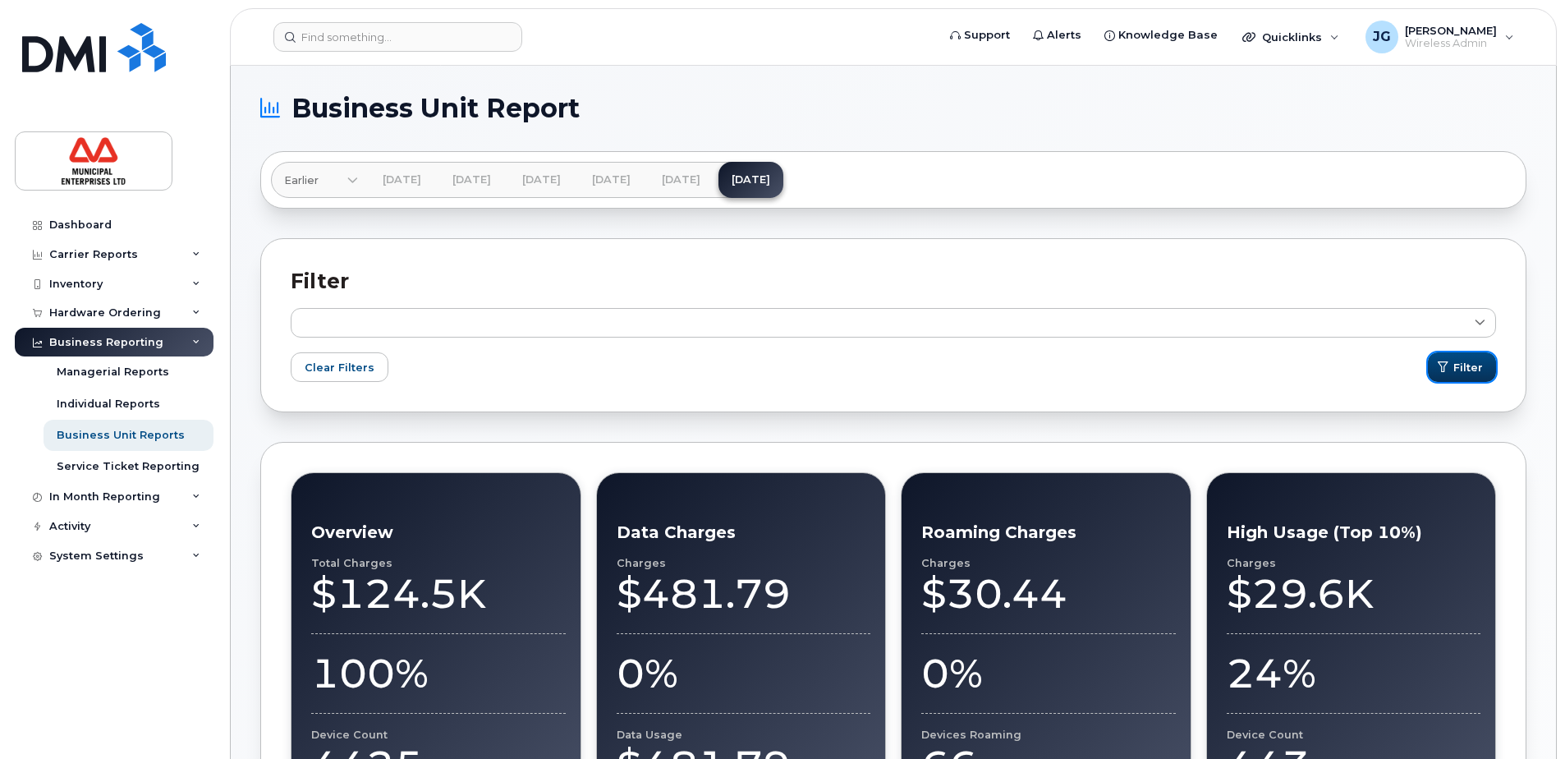
click at [1479, 370] on span "Filter" at bounding box center [1469, 368] width 30 height 16
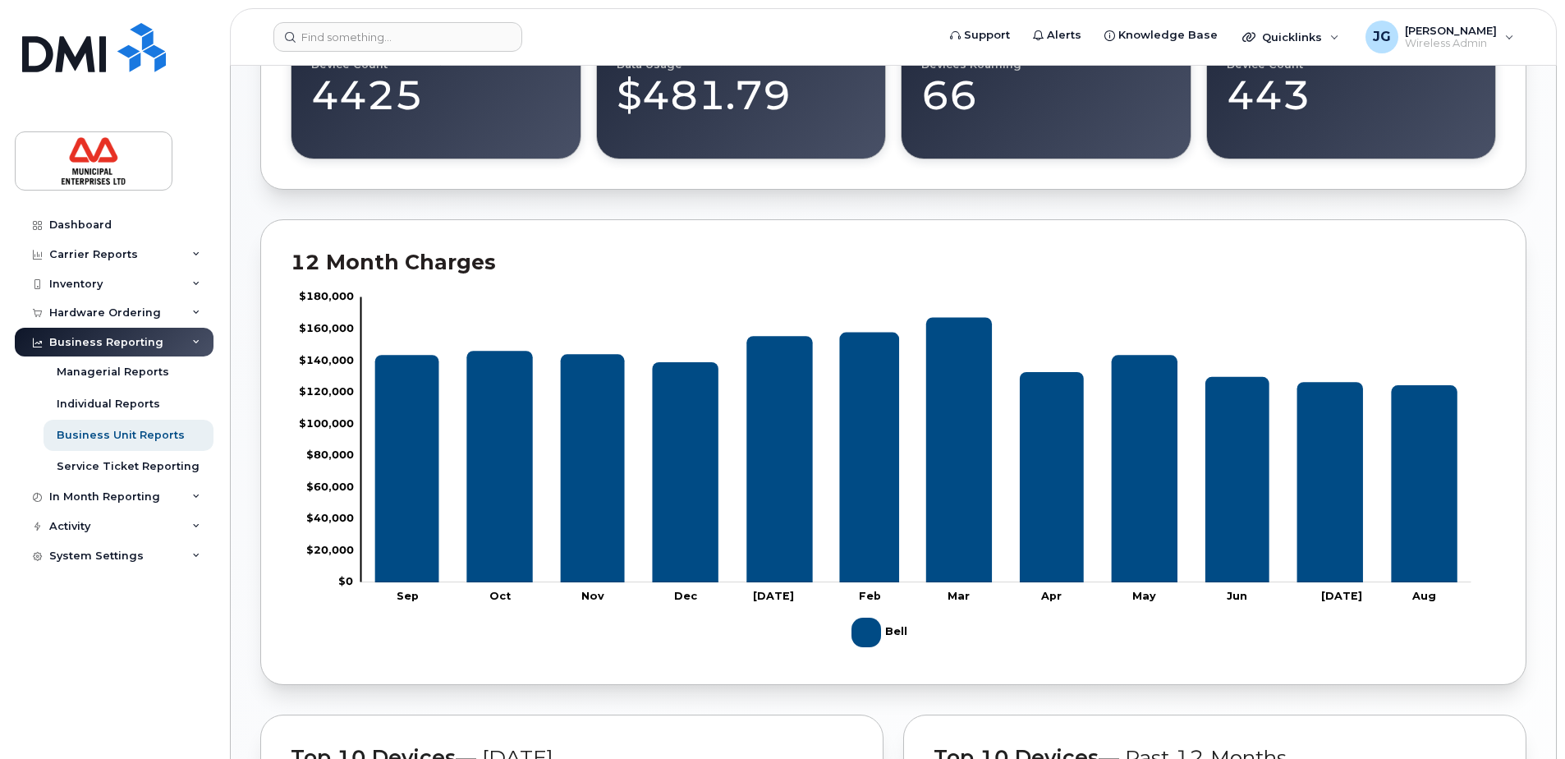
scroll to position [657, 0]
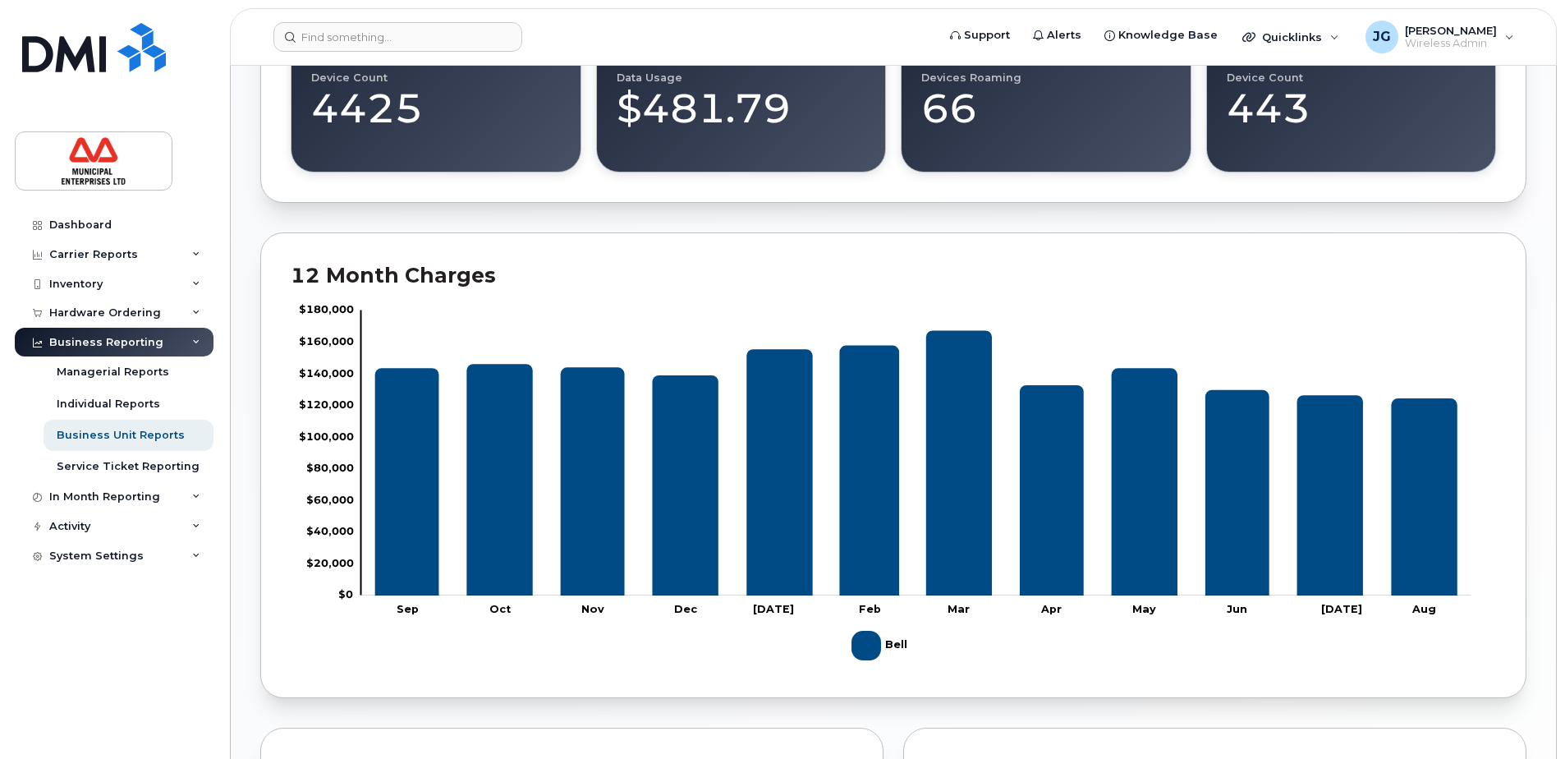
click at [898, 226] on div "Filter Unknown Manager Clear Filters Filter Overview Total Charges $124.5K 100%…" at bounding box center [893, 430] width 1266 height 1698
click at [125, 504] on div "In Month Reporting" at bounding box center [114, 497] width 199 height 30
click at [114, 531] on div "Data Usage" at bounding box center [90, 527] width 66 height 15
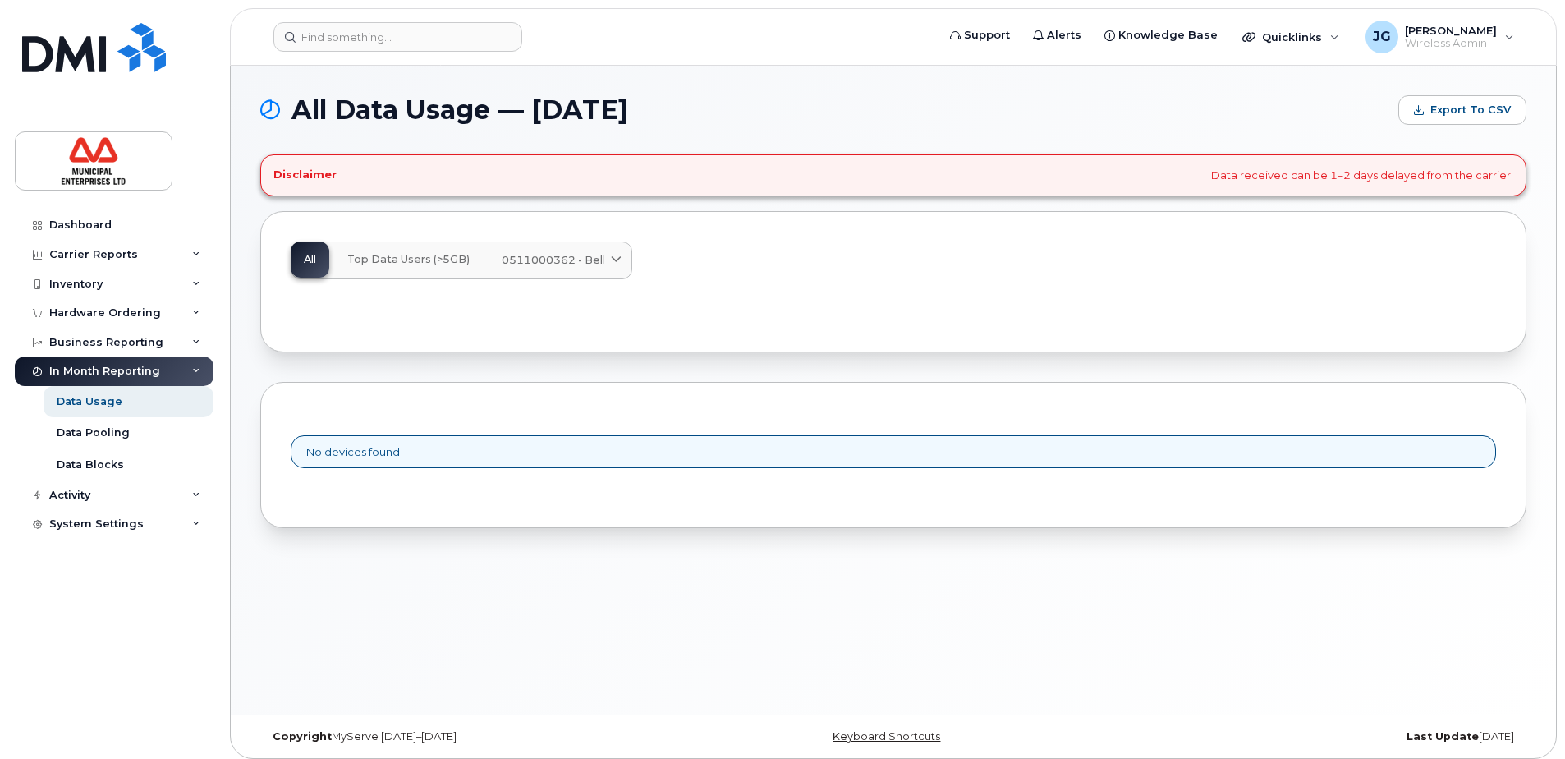
drag, startPoint x: 1348, startPoint y: 453, endPoint x: 410, endPoint y: 453, distance: 937.9
click at [1347, 453] on div "No devices found" at bounding box center [894, 452] width 1206 height 34
click at [114, 429] on div "Data Pooling" at bounding box center [93, 432] width 73 height 15
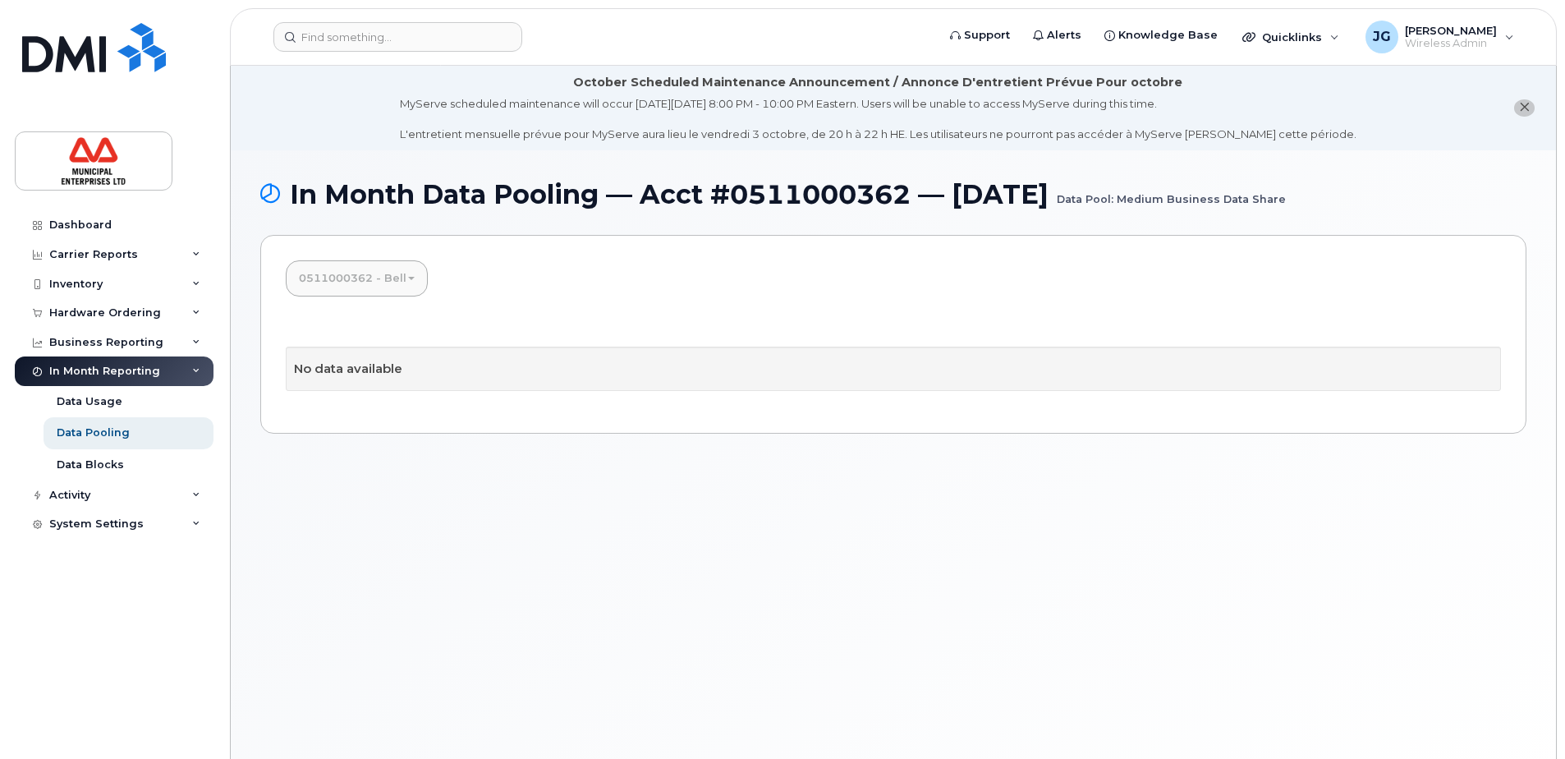
click at [417, 276] on link "0511000362 - Bell" at bounding box center [357, 278] width 142 height 36
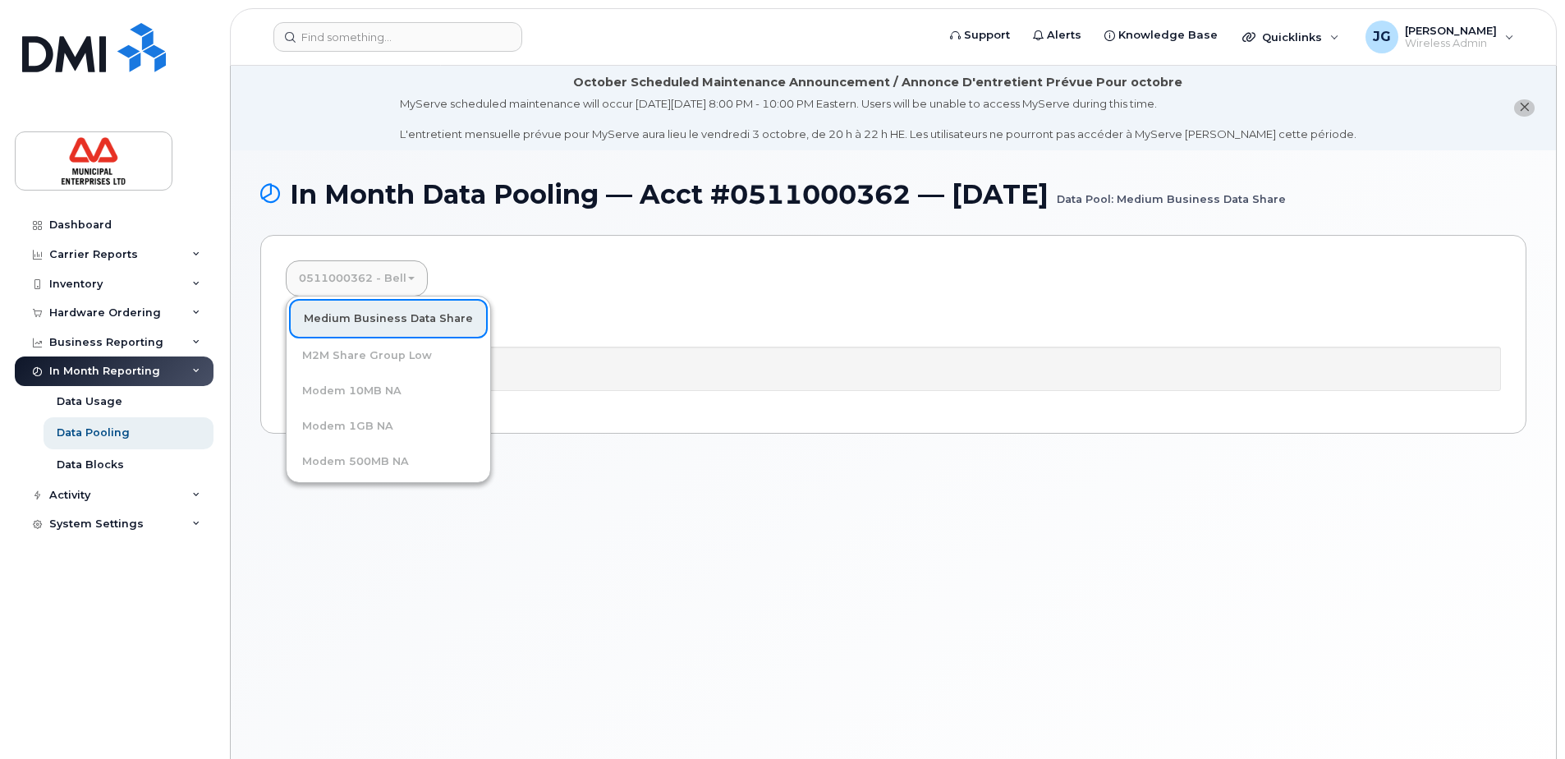
click at [540, 273] on div "0511000362 - Bell Medium Business Data Share M2M Share Group Low Modem 10MB NA …" at bounding box center [893, 334] width 1266 height 199
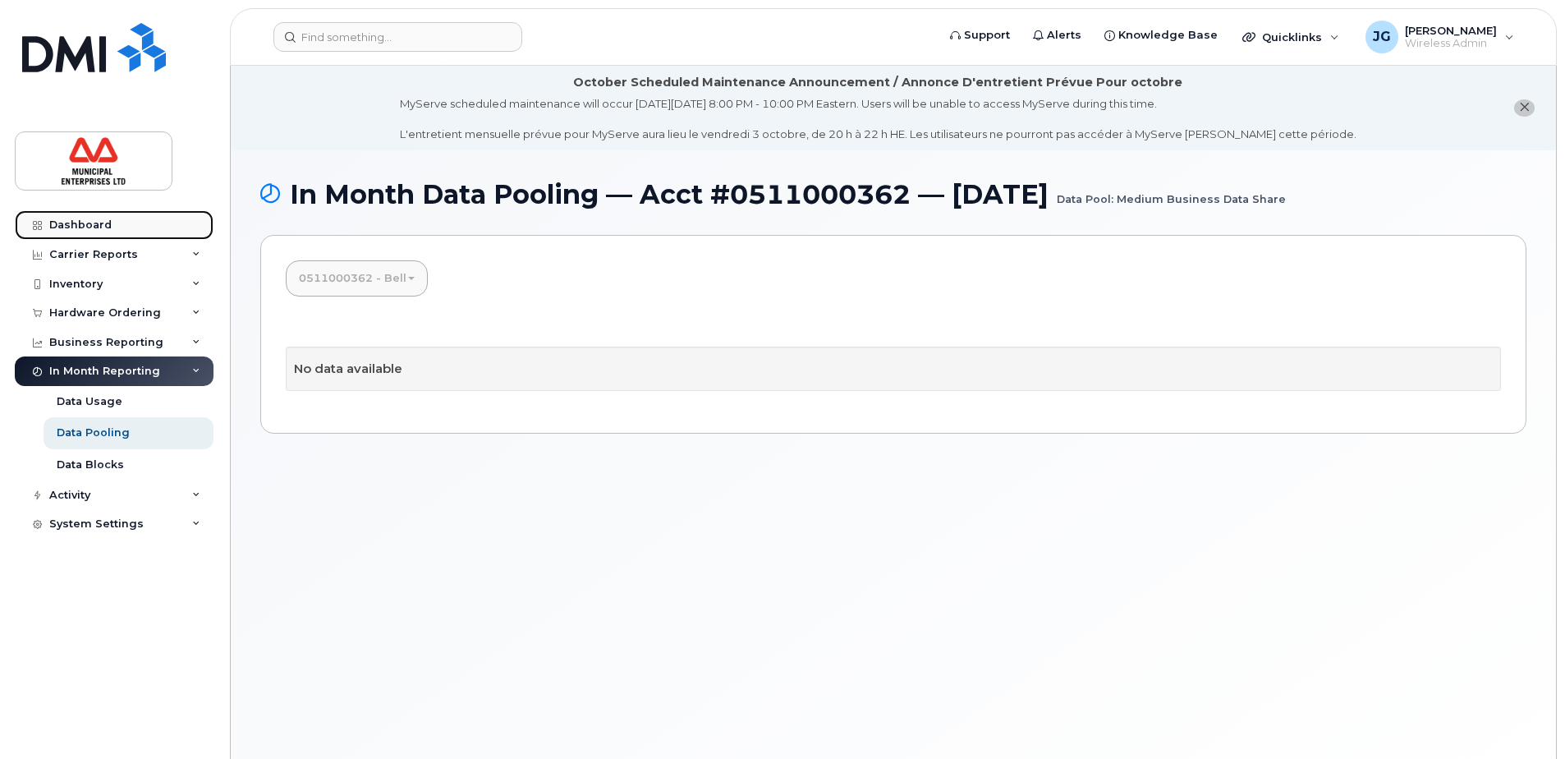
click at [85, 216] on link "Dashboard" at bounding box center [114, 225] width 199 height 30
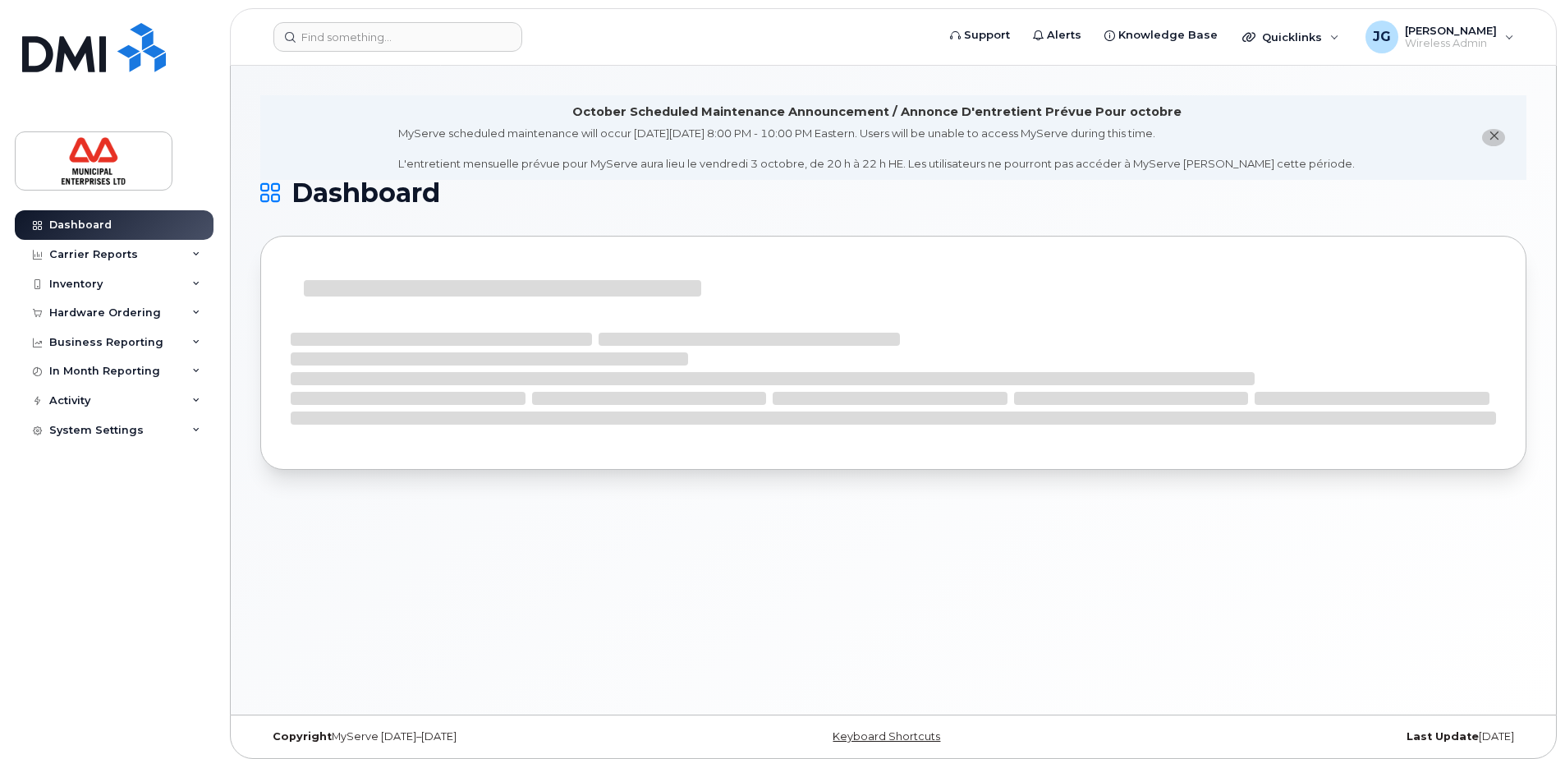
click at [1499, 136] on icon "close notification" at bounding box center [1494, 136] width 11 height 11
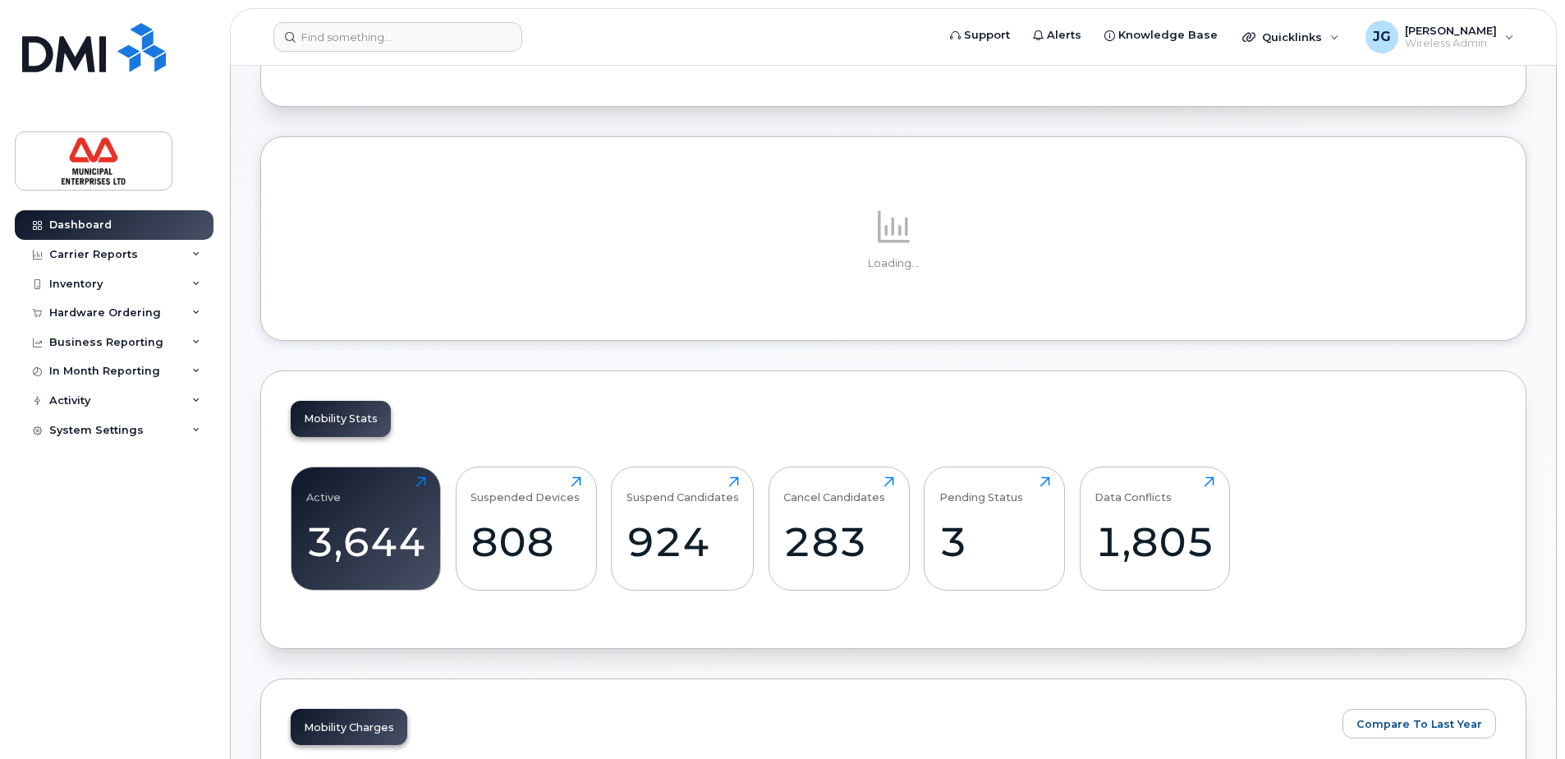
scroll to position [164, 0]
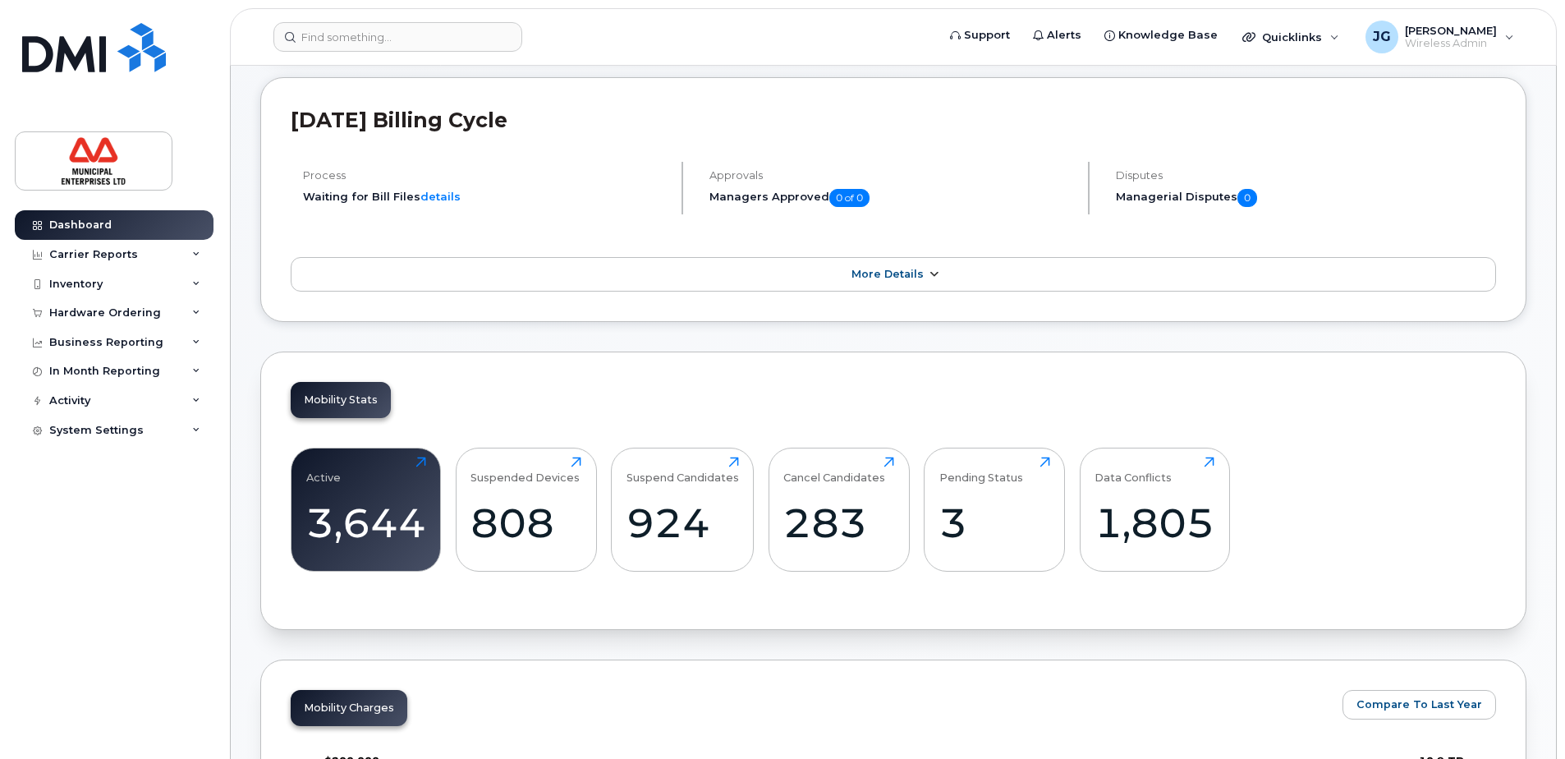
click at [891, 276] on span "More Details" at bounding box center [888, 274] width 72 height 12
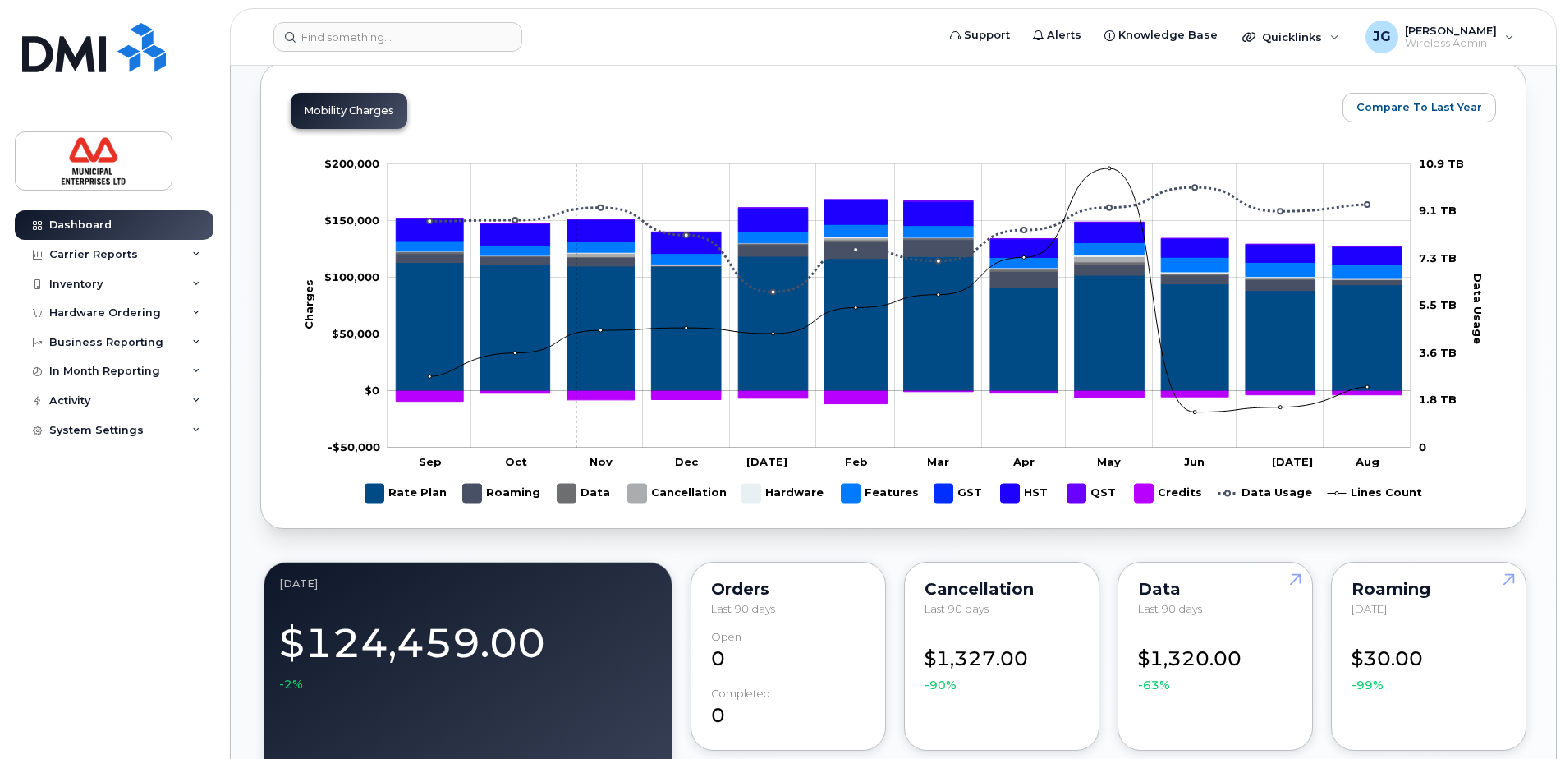
scroll to position [903, 0]
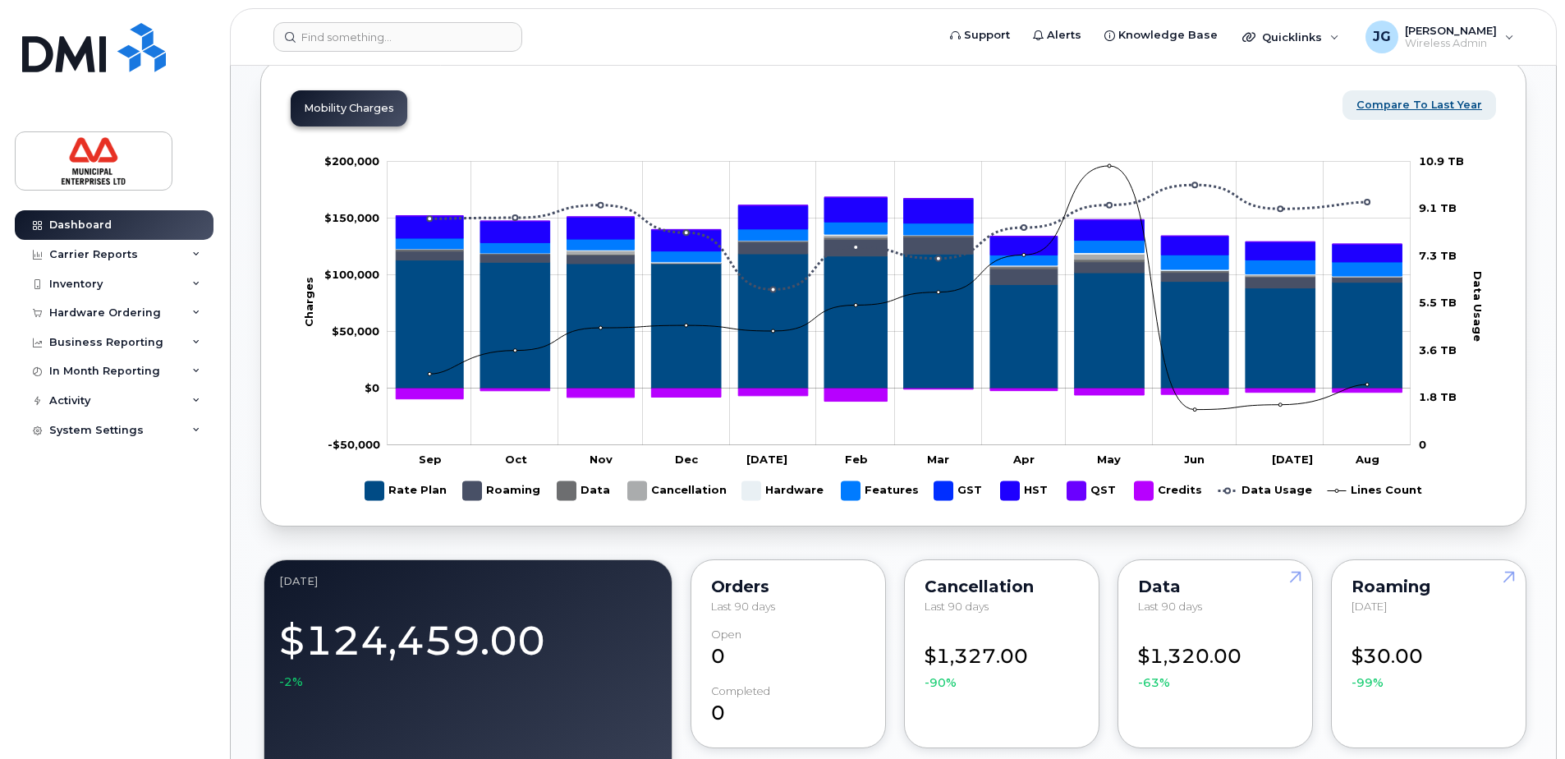
click at [1437, 109] on span "Compare To Last Year" at bounding box center [1420, 105] width 126 height 16
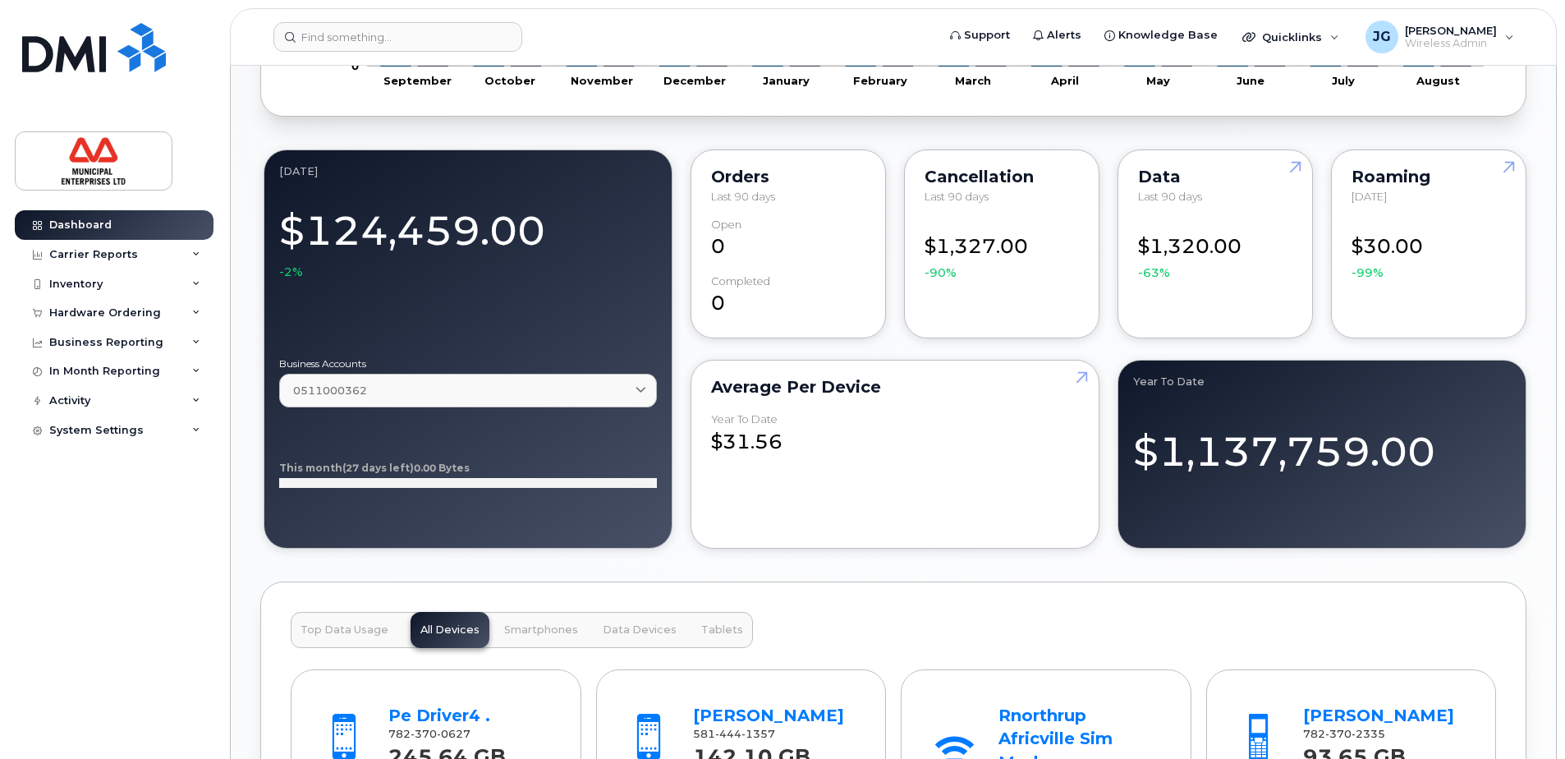
scroll to position [1314, 0]
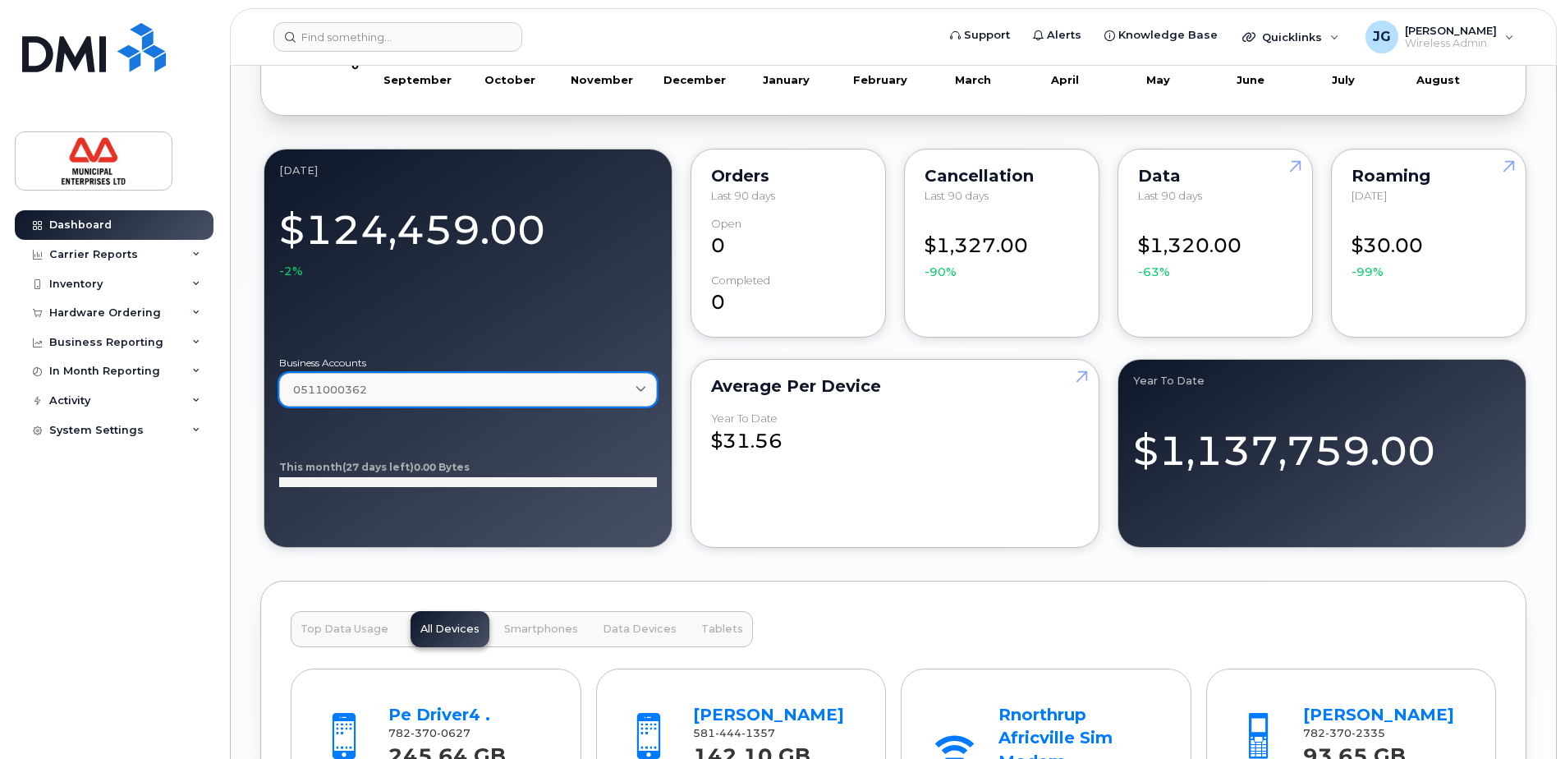
click at [526, 383] on div "0511000362" at bounding box center [468, 390] width 350 height 16
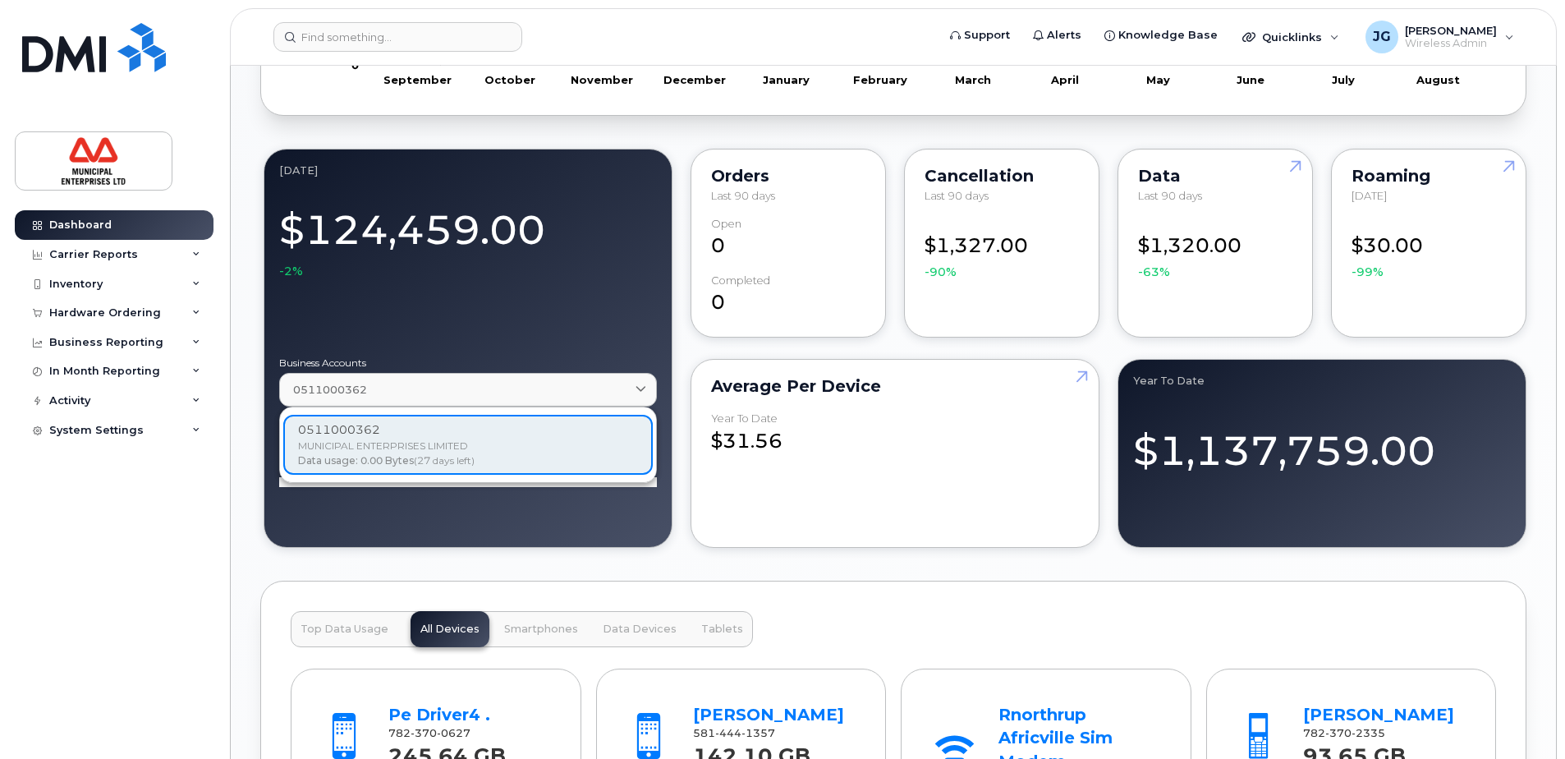
click at [536, 292] on div at bounding box center [468, 312] width 378 height 66
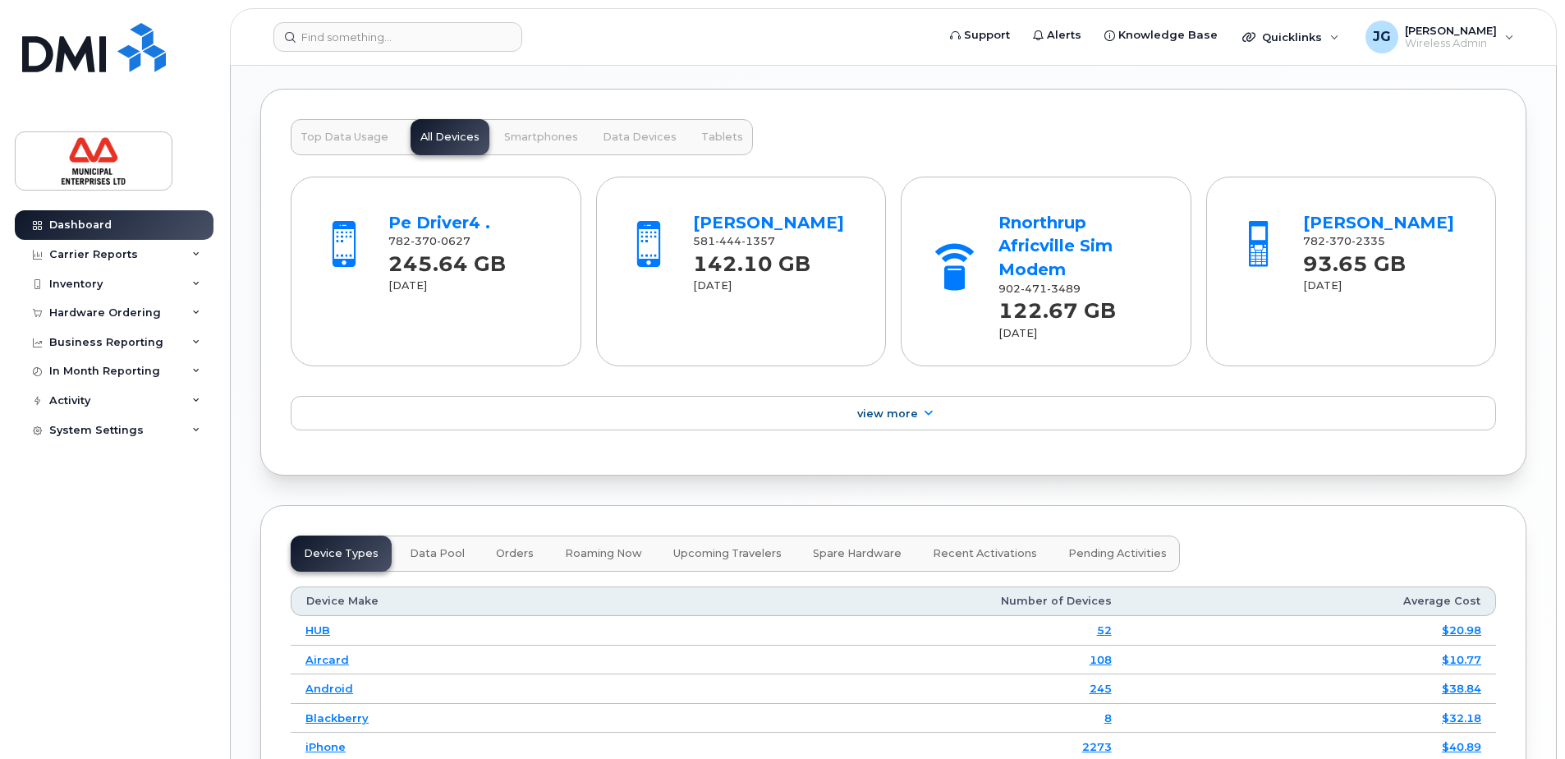
scroll to position [1807, 0]
drag, startPoint x: 372, startPoint y: 131, endPoint x: 489, endPoint y: 91, distance: 124.1
click at [372, 131] on span "Top Data Usage" at bounding box center [345, 136] width 88 height 13
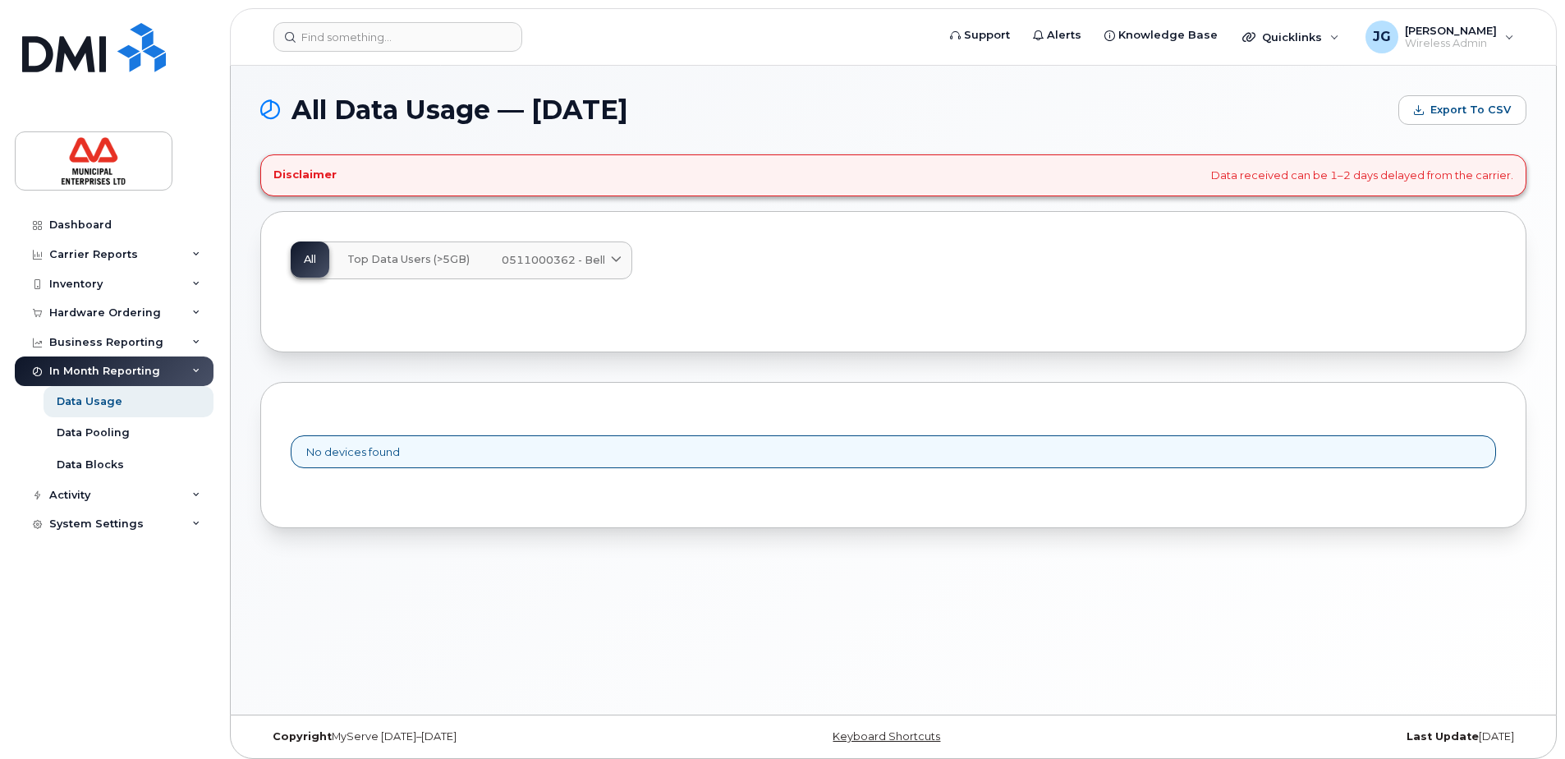
click at [407, 262] on span "Top Data Users (>5GB)" at bounding box center [408, 259] width 122 height 13
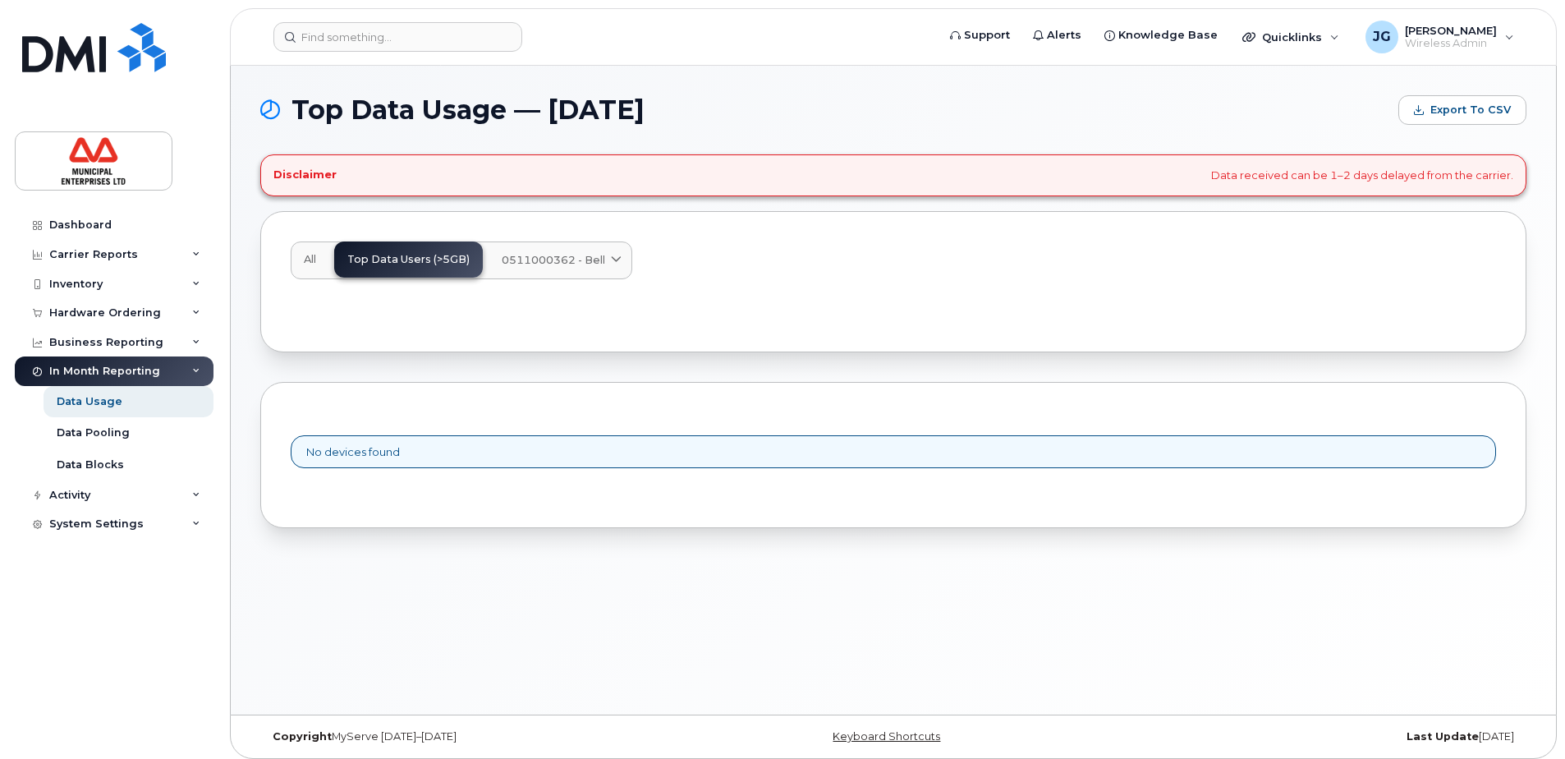
click at [589, 262] on span "0511000362 - Bell" at bounding box center [553, 260] width 103 height 16
click at [801, 277] on div "All Top Data Users (>5GB) 0511000362 - Bell Medium Business Data Share M2M Shar…" at bounding box center [894, 260] width 1206 height 38
click at [309, 264] on span "All" at bounding box center [310, 259] width 12 height 13
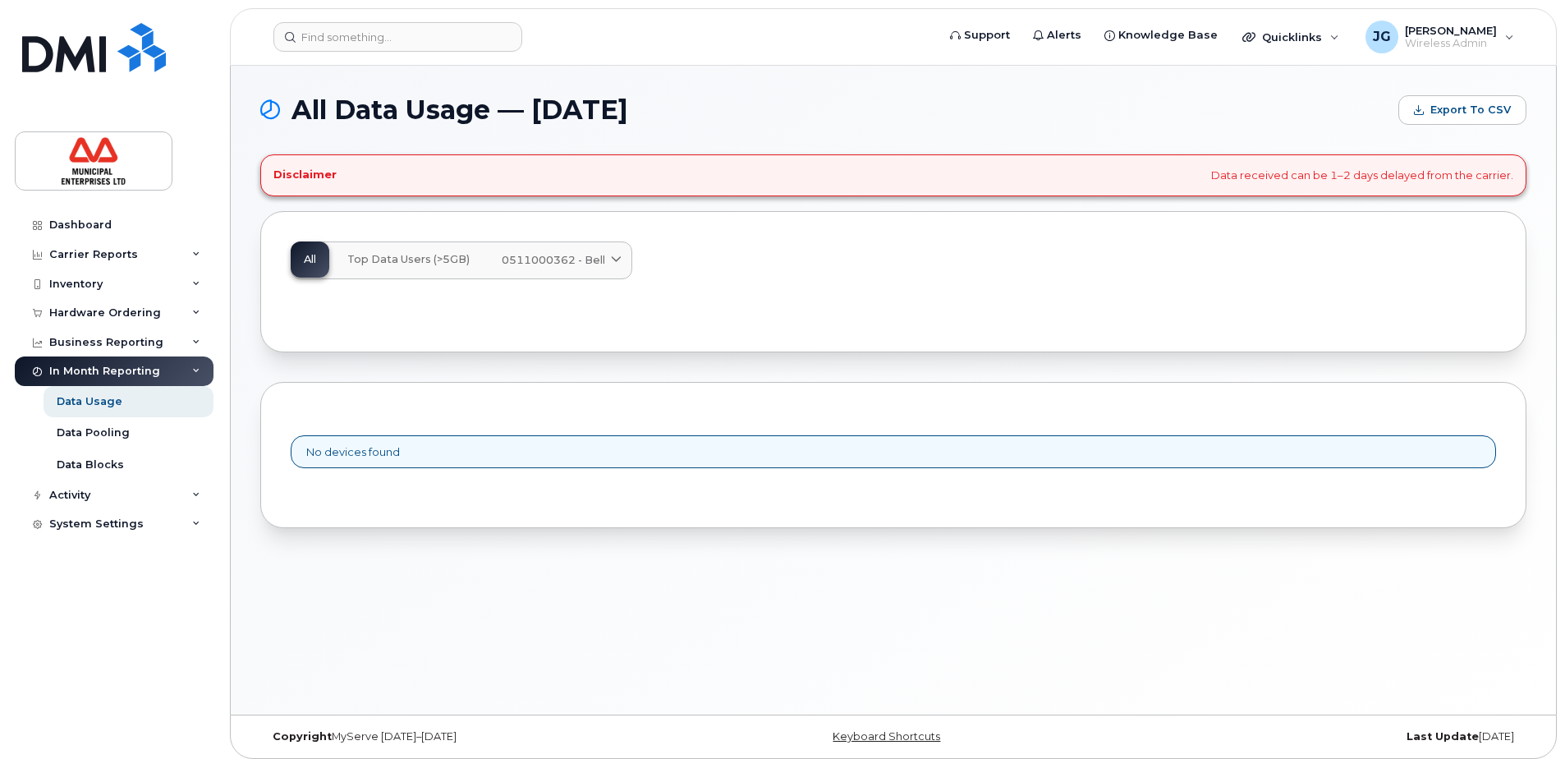
drag, startPoint x: 1017, startPoint y: 450, endPoint x: 532, endPoint y: 463, distance: 484.7
click at [1016, 450] on div "No devices found" at bounding box center [894, 452] width 1206 height 34
drag, startPoint x: 517, startPoint y: 463, endPoint x: 436, endPoint y: 452, distance: 81.3
click at [512, 461] on div "No devices found" at bounding box center [894, 452] width 1206 height 34
click at [436, 452] on div "No devices found" at bounding box center [894, 452] width 1206 height 34
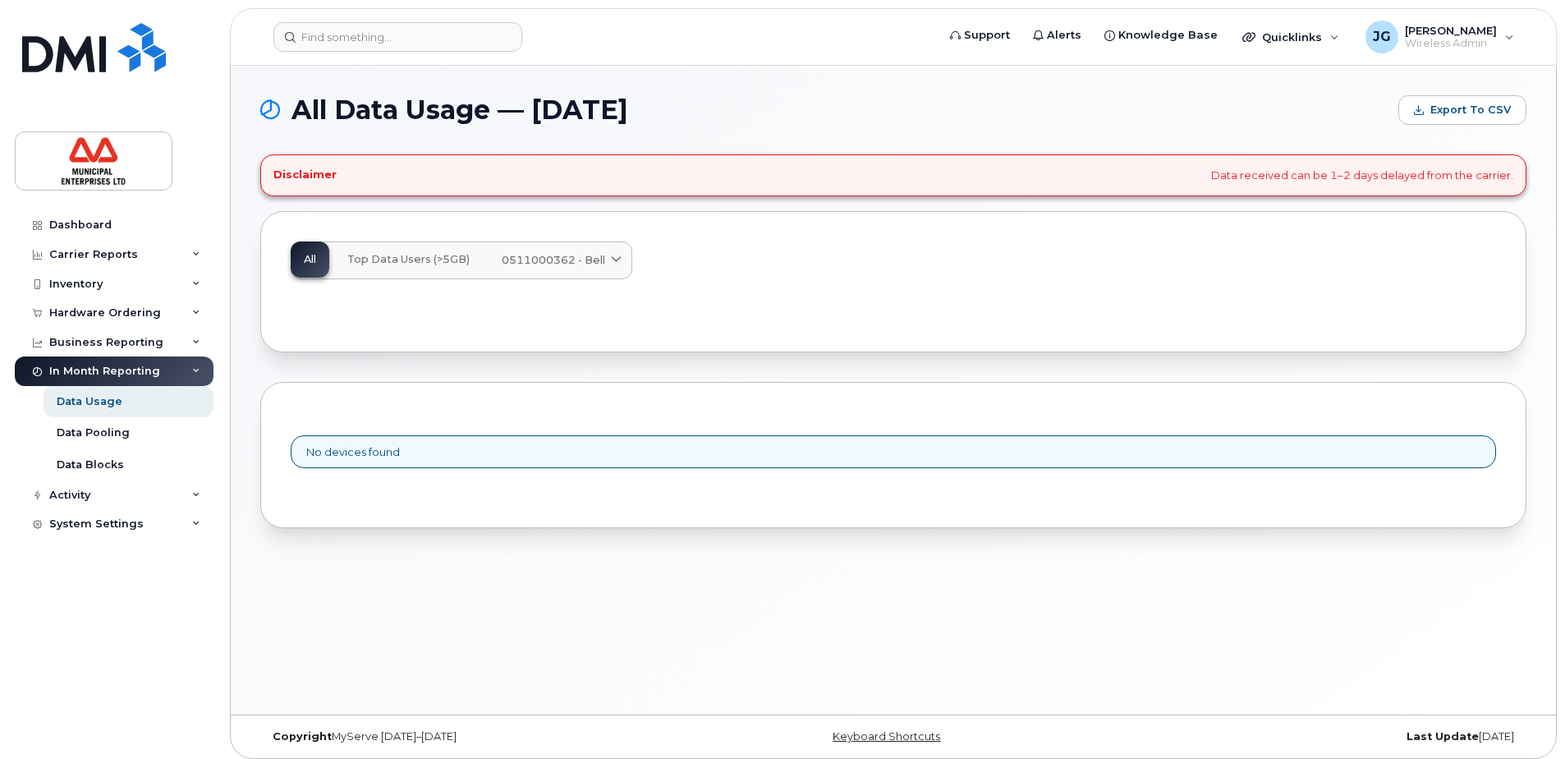
click at [432, 451] on div "No devices found" at bounding box center [894, 452] width 1206 height 34
click at [1488, 36] on span "[PERSON_NAME]" at bounding box center [1451, 30] width 92 height 13
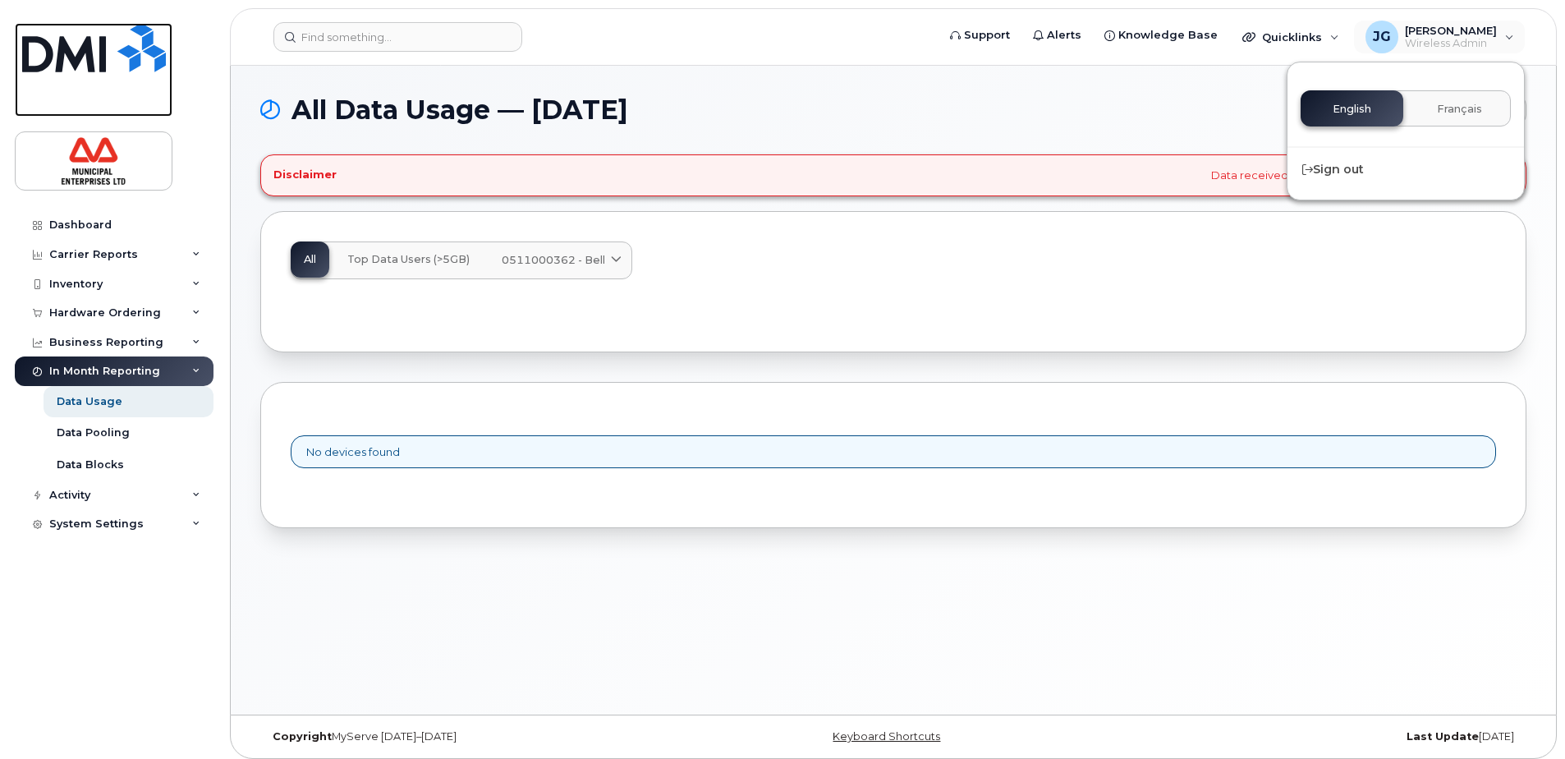
click at [85, 34] on img at bounding box center [94, 47] width 144 height 49
